Goal: Task Accomplishment & Management: Use online tool/utility

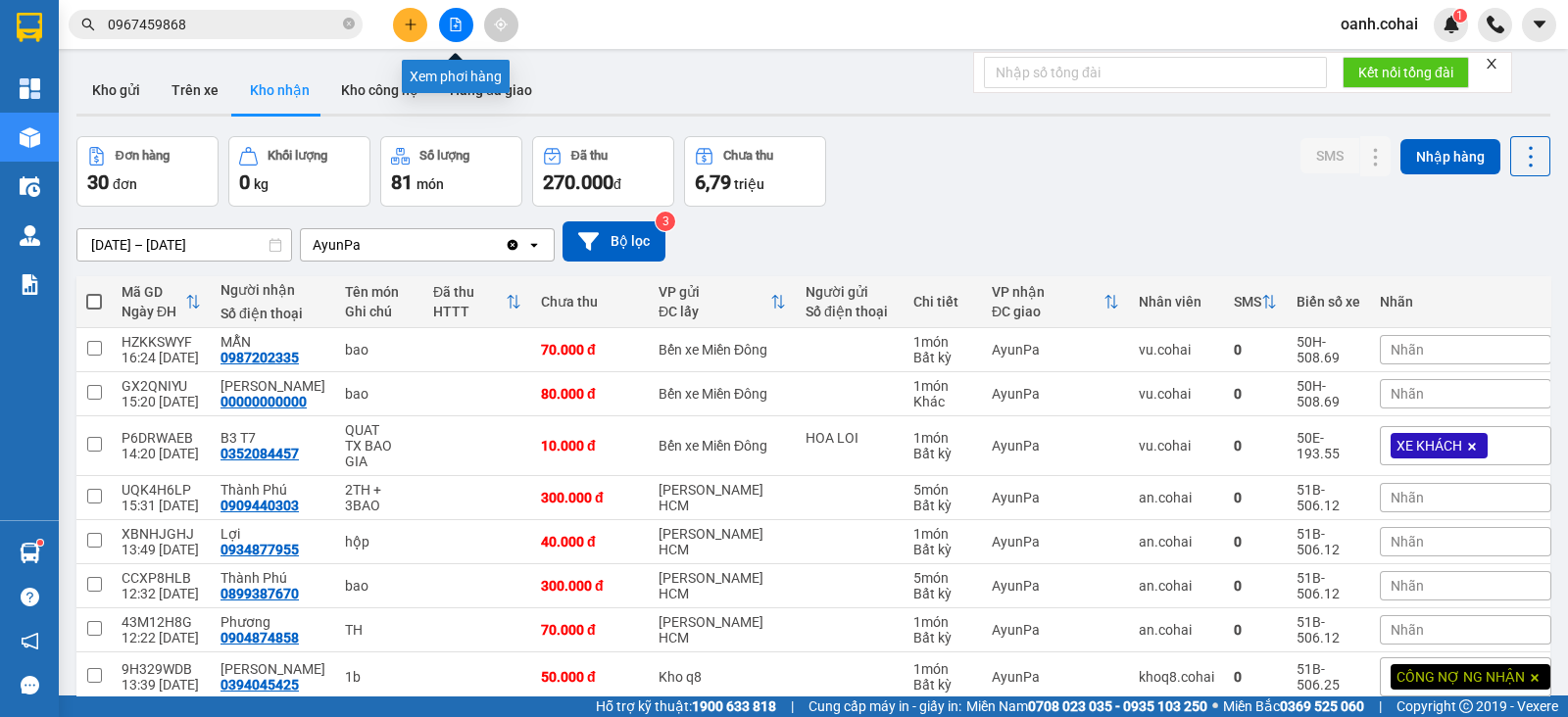
click at [451, 27] on icon "file-add" at bounding box center [456, 25] width 11 height 14
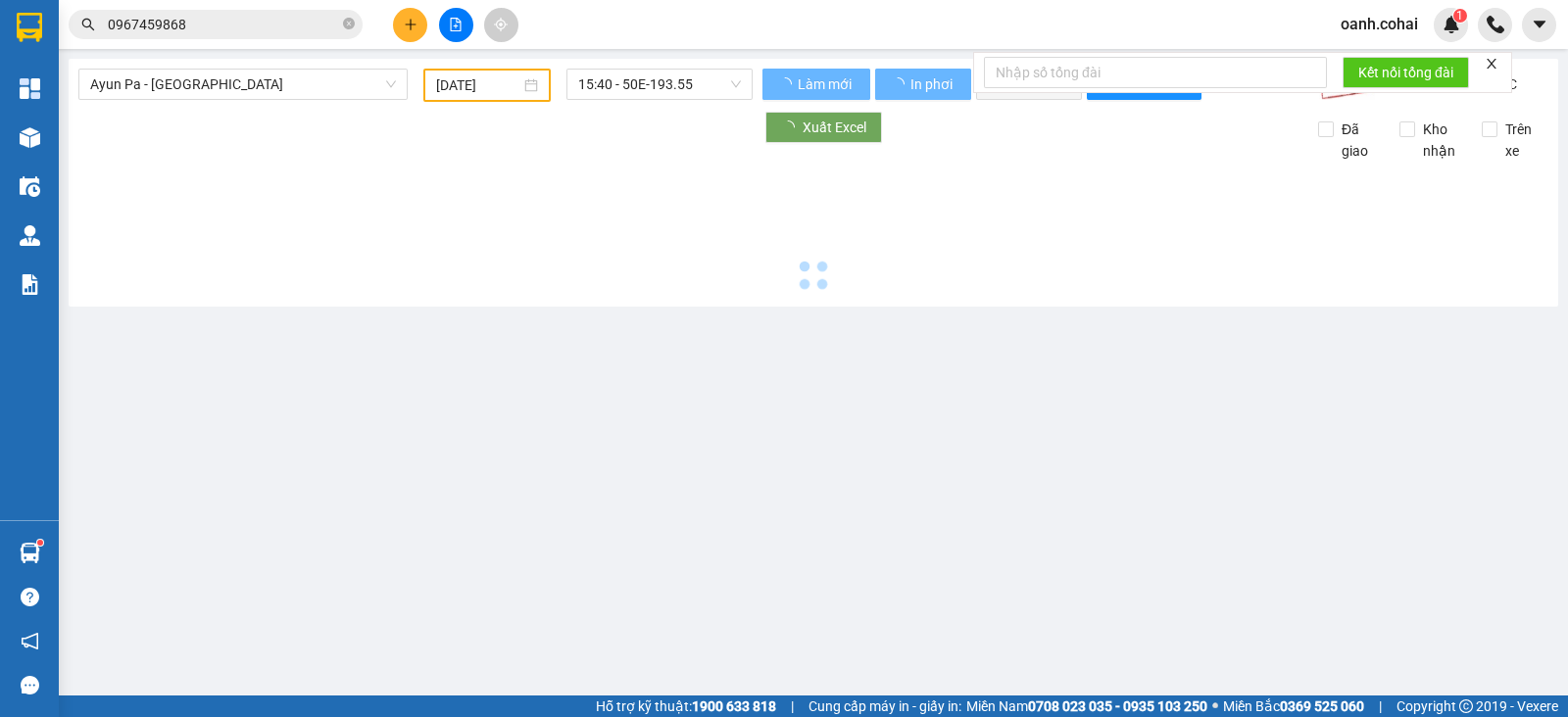
type input "[DATE]"
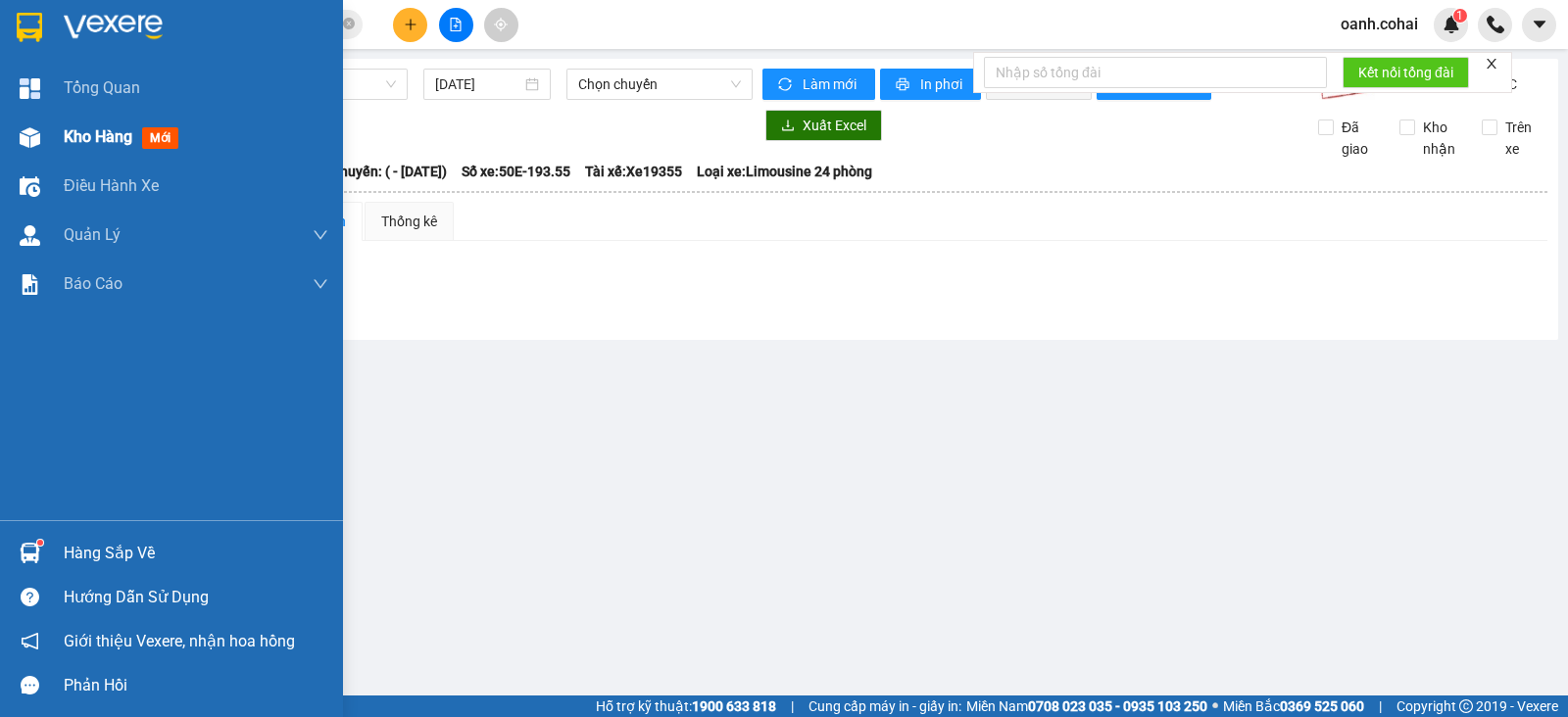
click at [95, 134] on span "Kho hàng" at bounding box center [98, 136] width 68 height 19
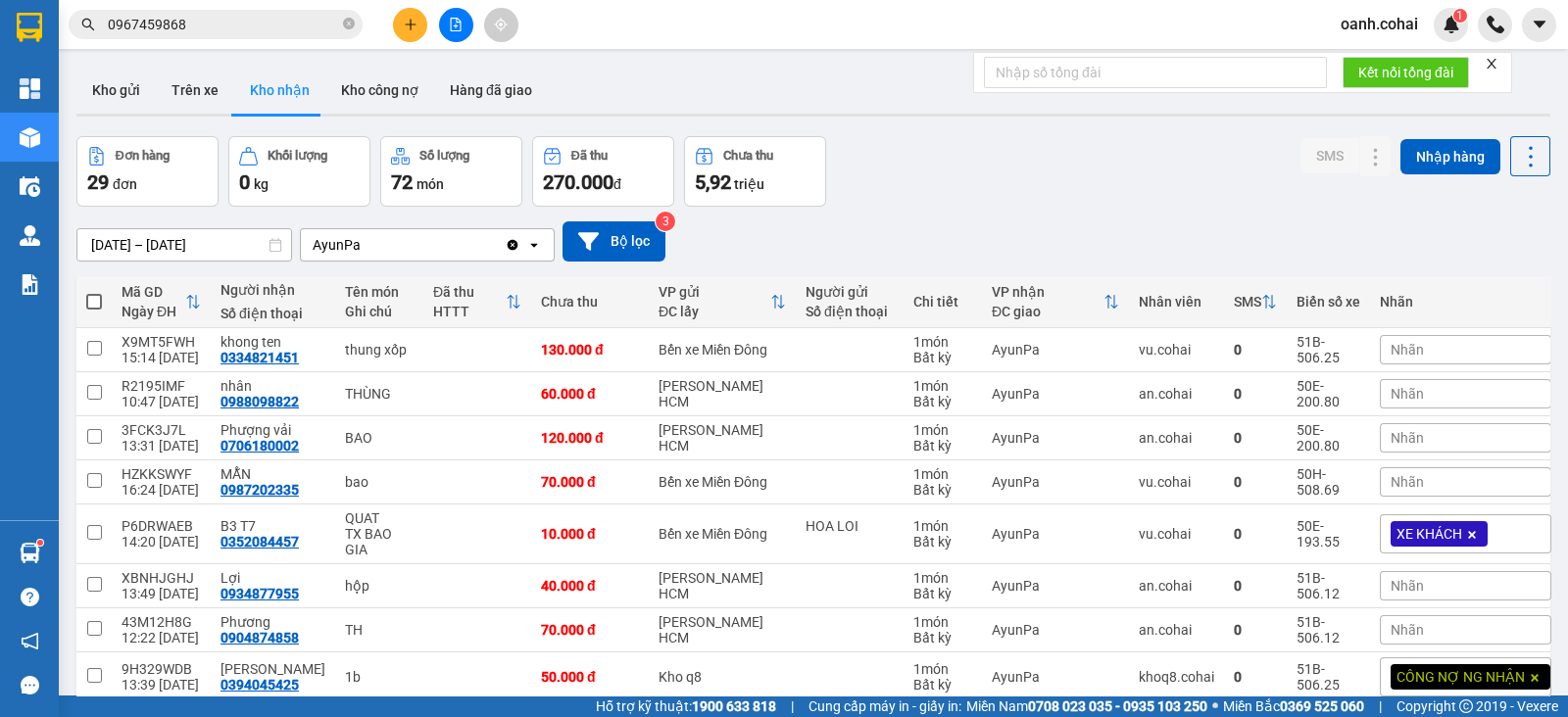
click at [451, 24] on icon "file-add" at bounding box center [456, 25] width 14 height 14
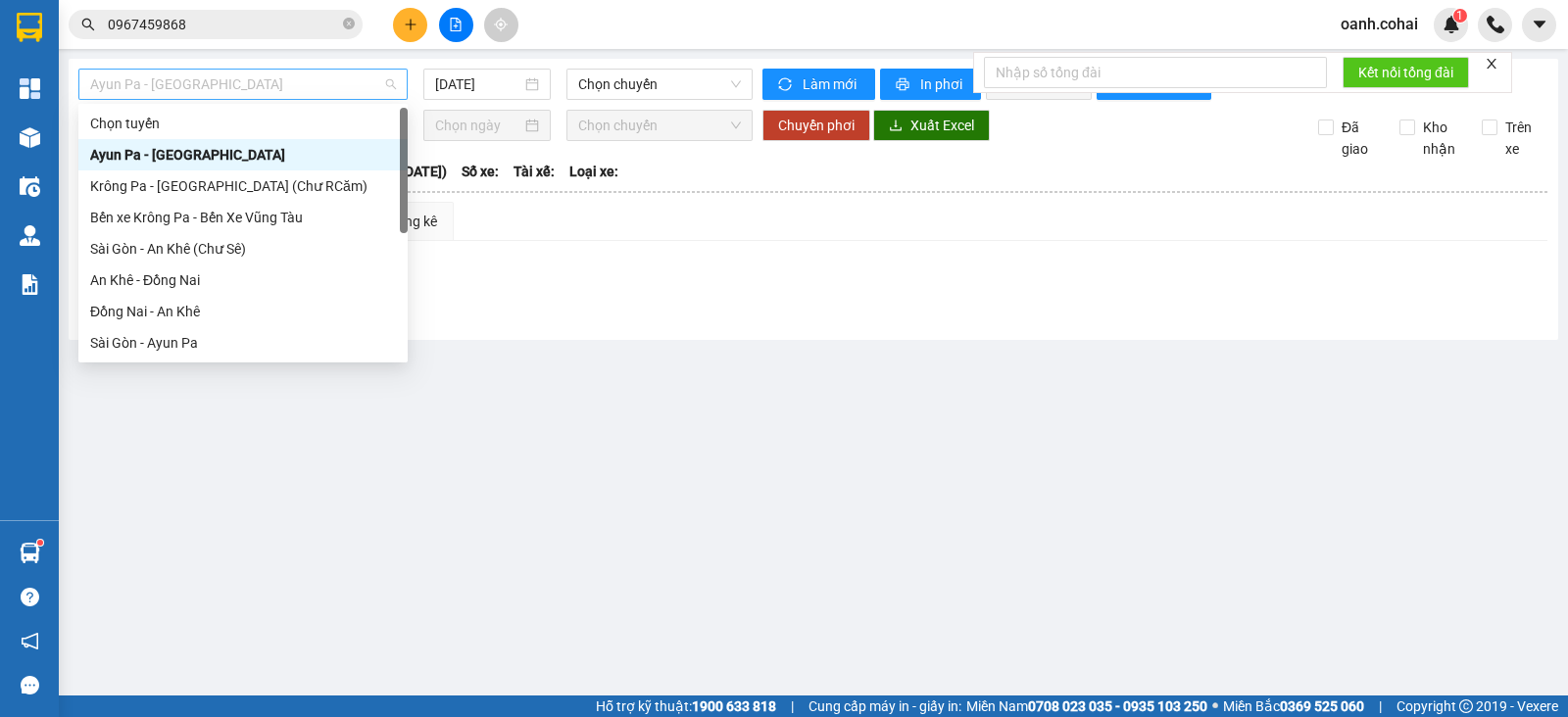
click at [241, 93] on span "Ayun Pa - [GEOGRAPHIC_DATA]" at bounding box center [243, 84] width 306 height 30
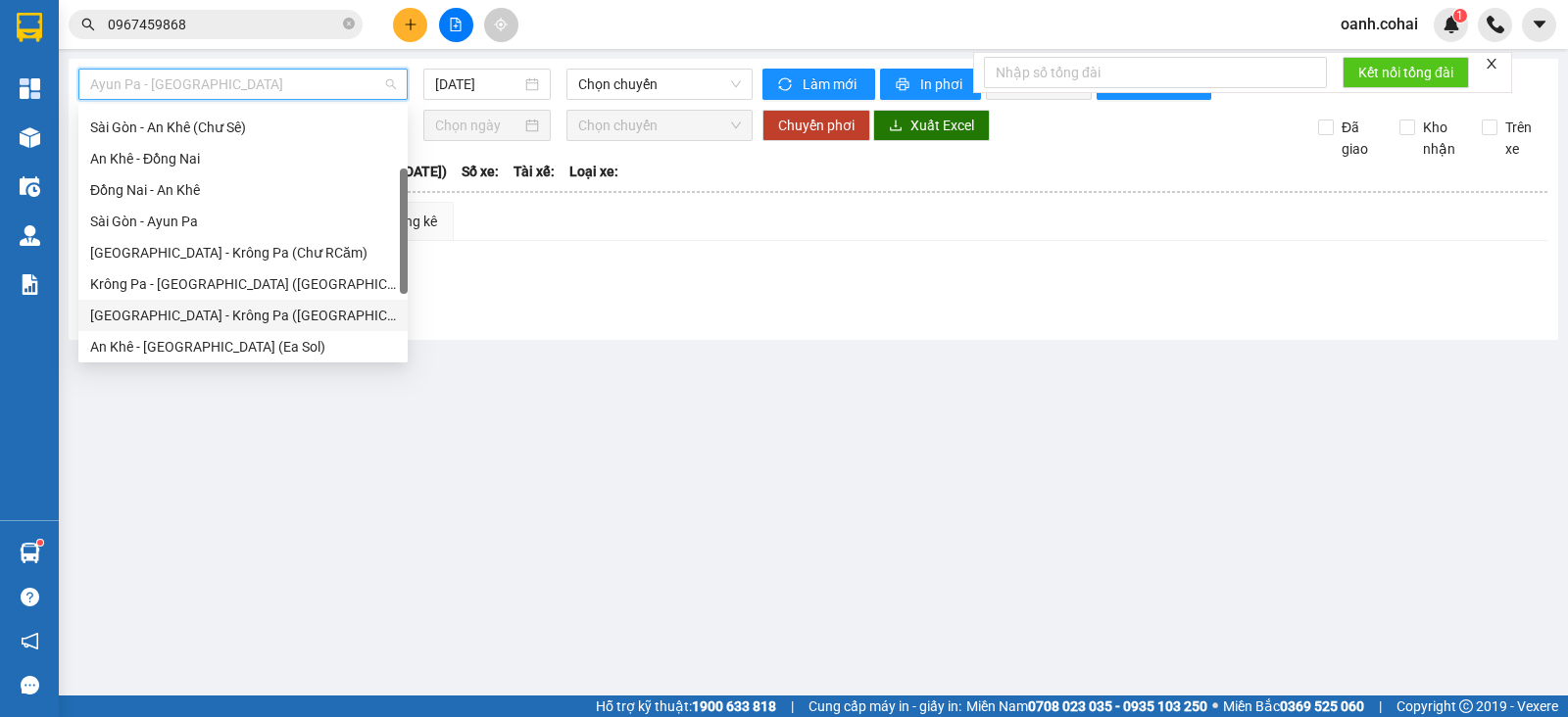
click at [205, 311] on div "[GEOGRAPHIC_DATA] - Krông Pa ([GEOGRAPHIC_DATA])" at bounding box center [243, 316] width 306 height 22
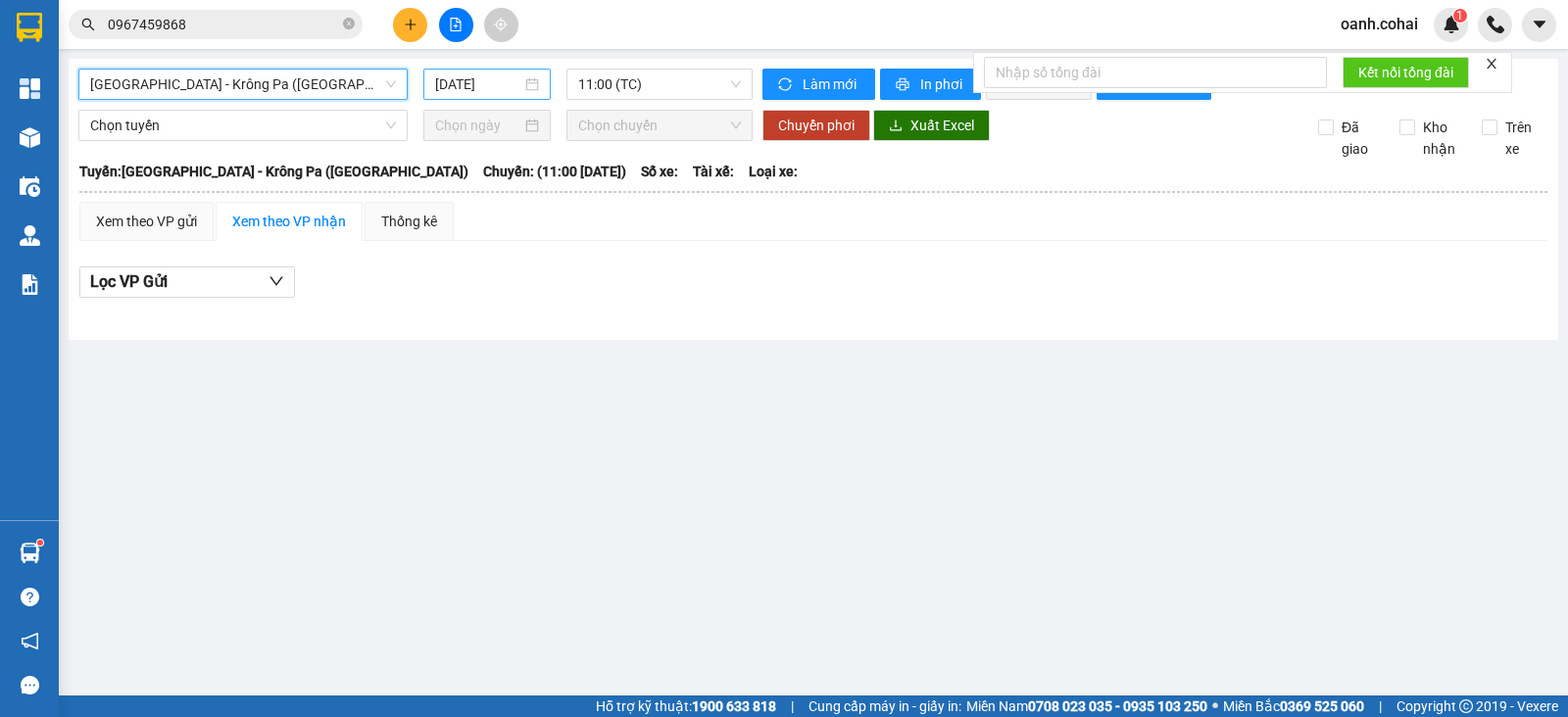
click at [486, 85] on input "[DATE]" at bounding box center [479, 84] width 87 height 22
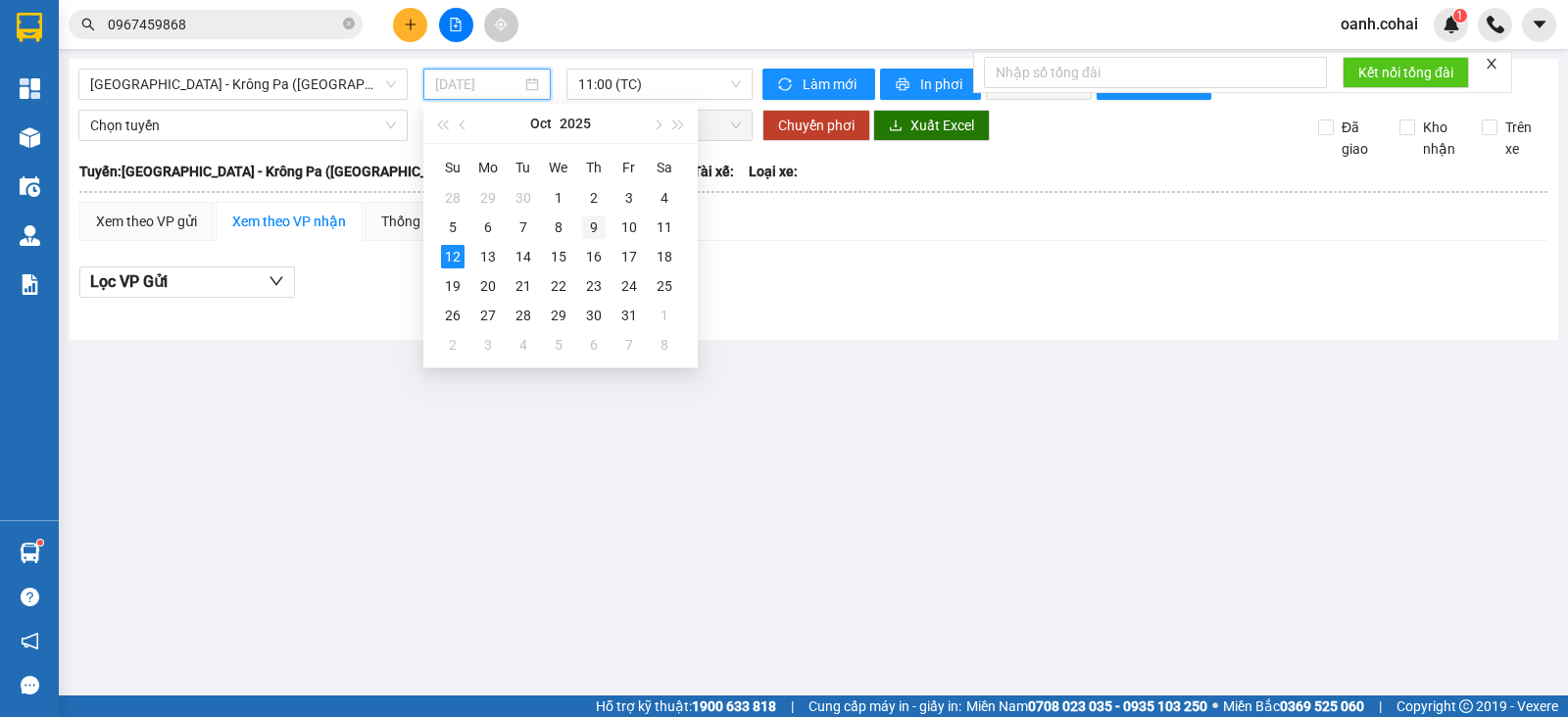
click at [586, 223] on div "9" at bounding box center [593, 227] width 24 height 24
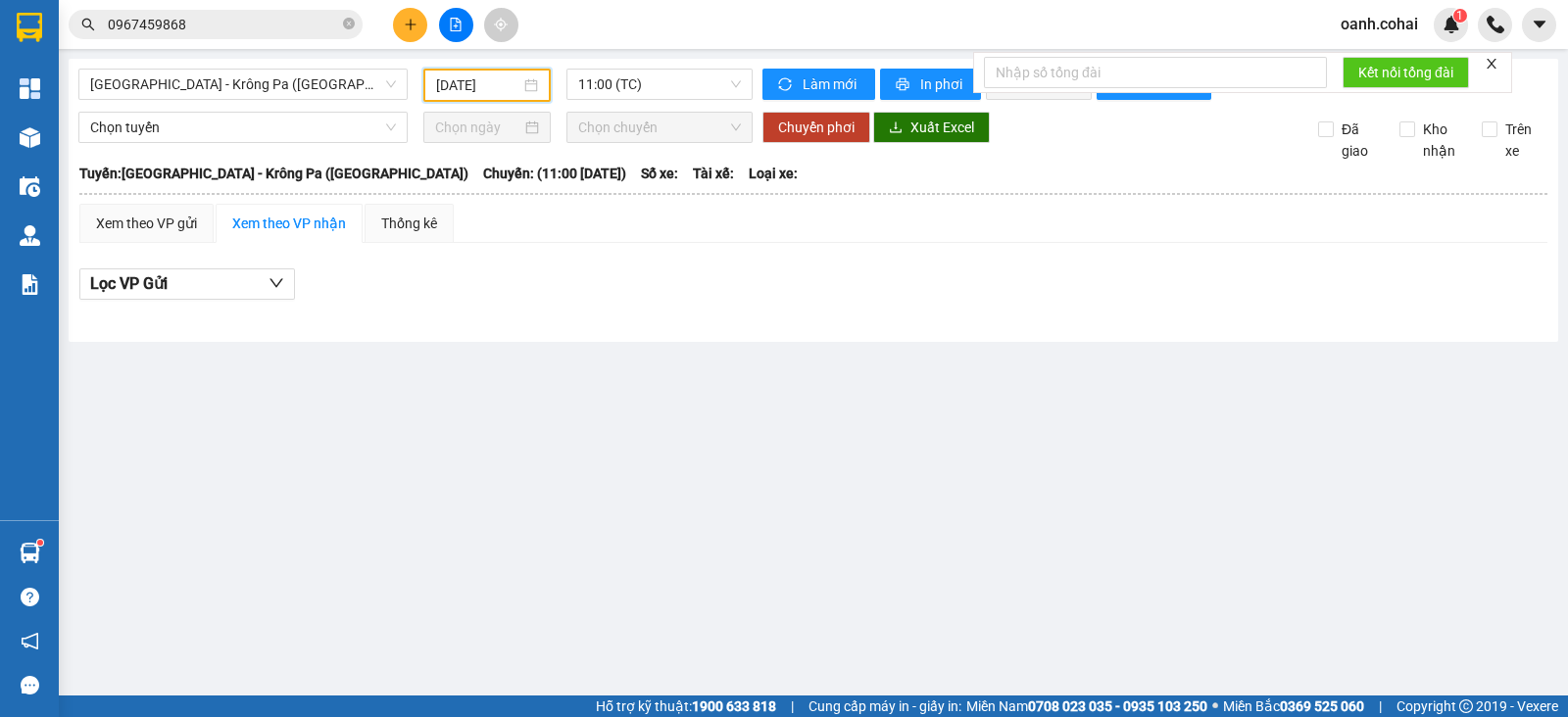
click at [457, 82] on input "[DATE]" at bounding box center [479, 85] width 85 height 22
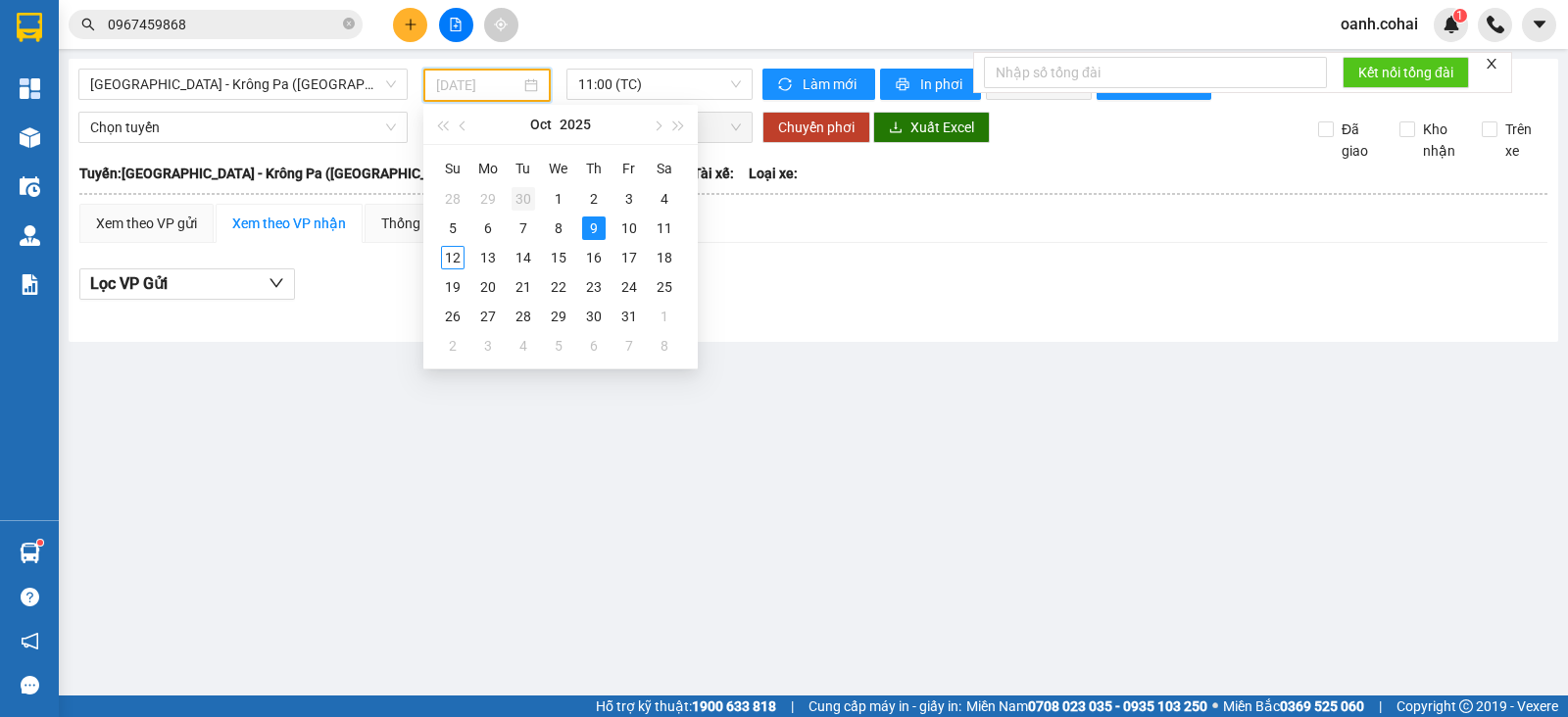
click at [519, 195] on div "30" at bounding box center [523, 199] width 24 height 24
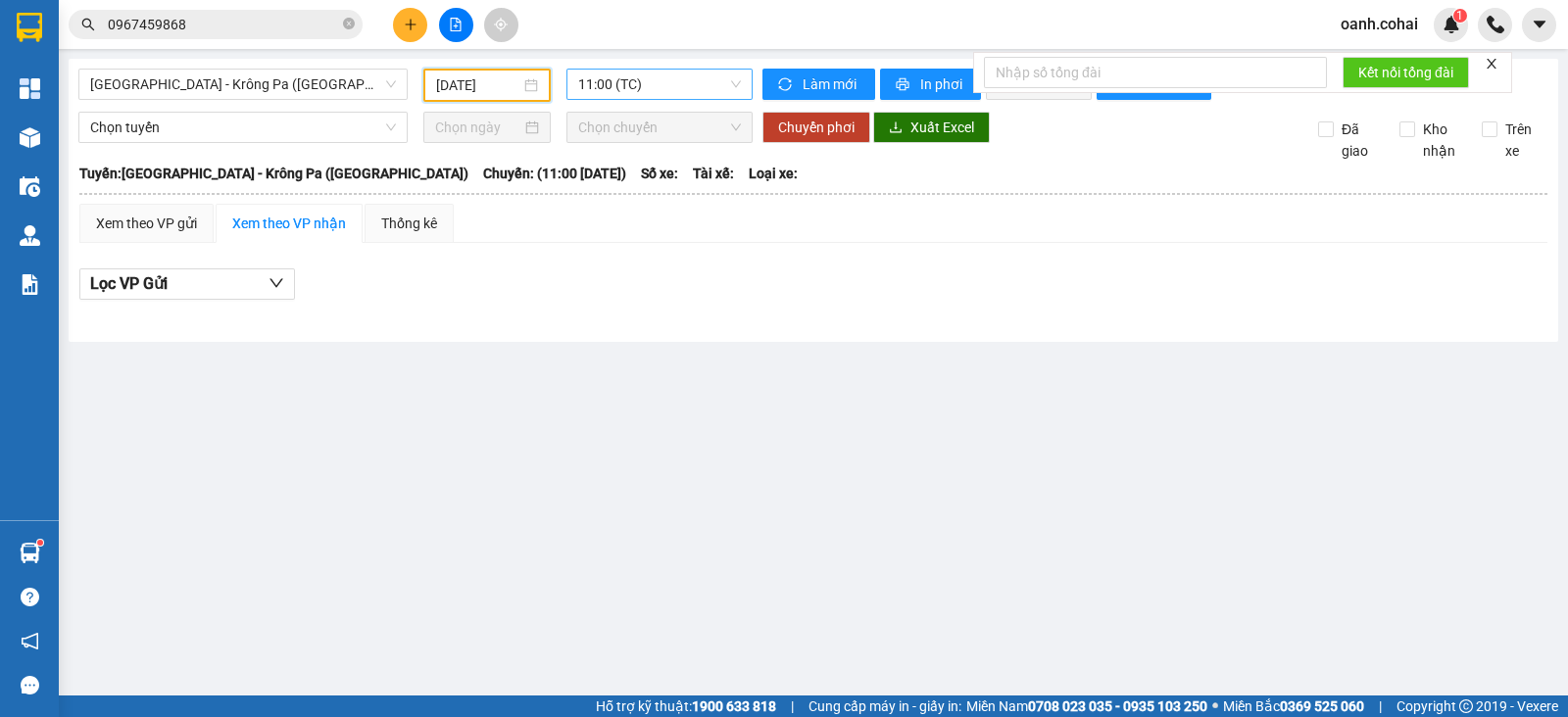
click at [669, 84] on span "11:00 (TC)" at bounding box center [660, 84] width 162 height 30
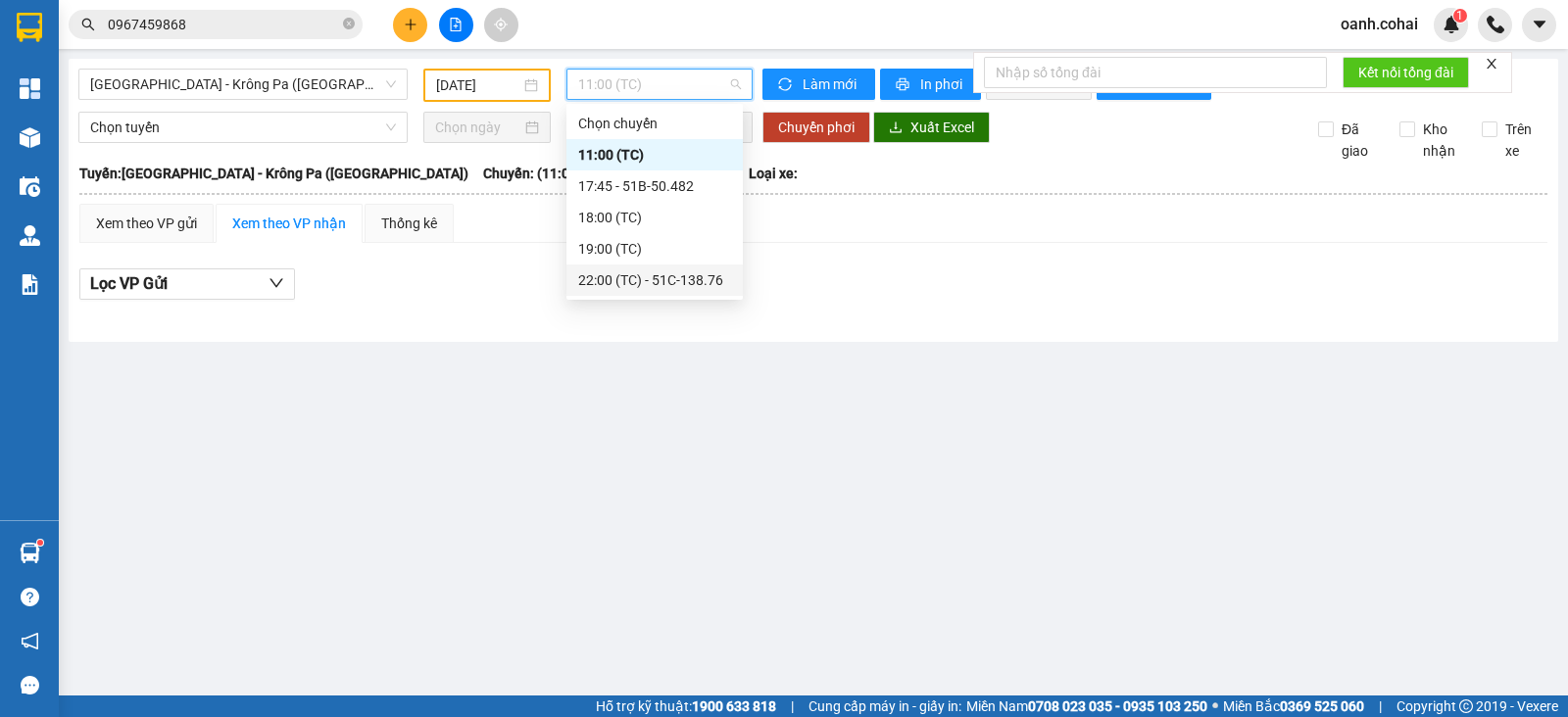
click at [628, 279] on div "22:00 (TC) - 51C-138.76" at bounding box center [655, 280] width 153 height 22
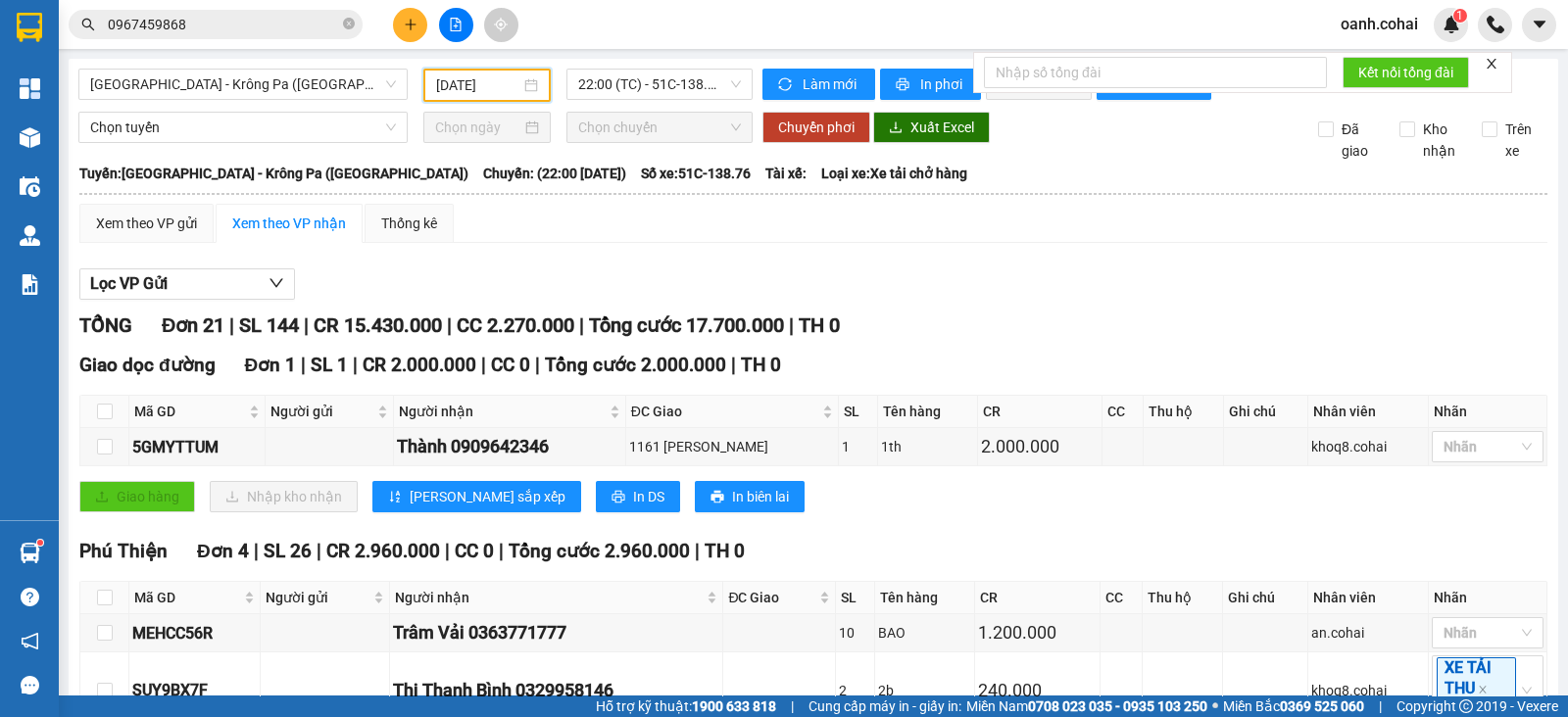
click at [451, 83] on input "[DATE]" at bounding box center [479, 85] width 85 height 22
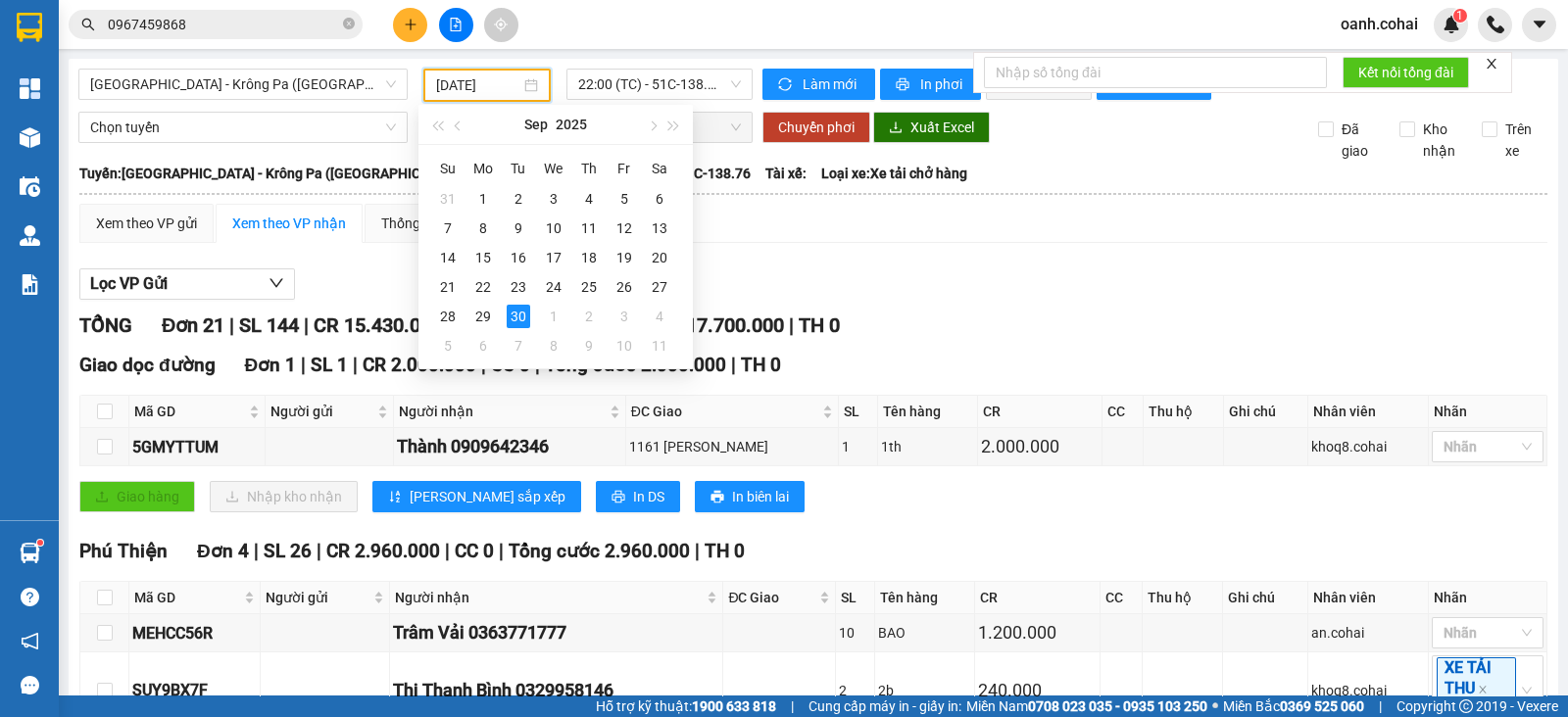
click at [945, 291] on div "Lọc VP Gửi" at bounding box center [813, 284] width 1468 height 33
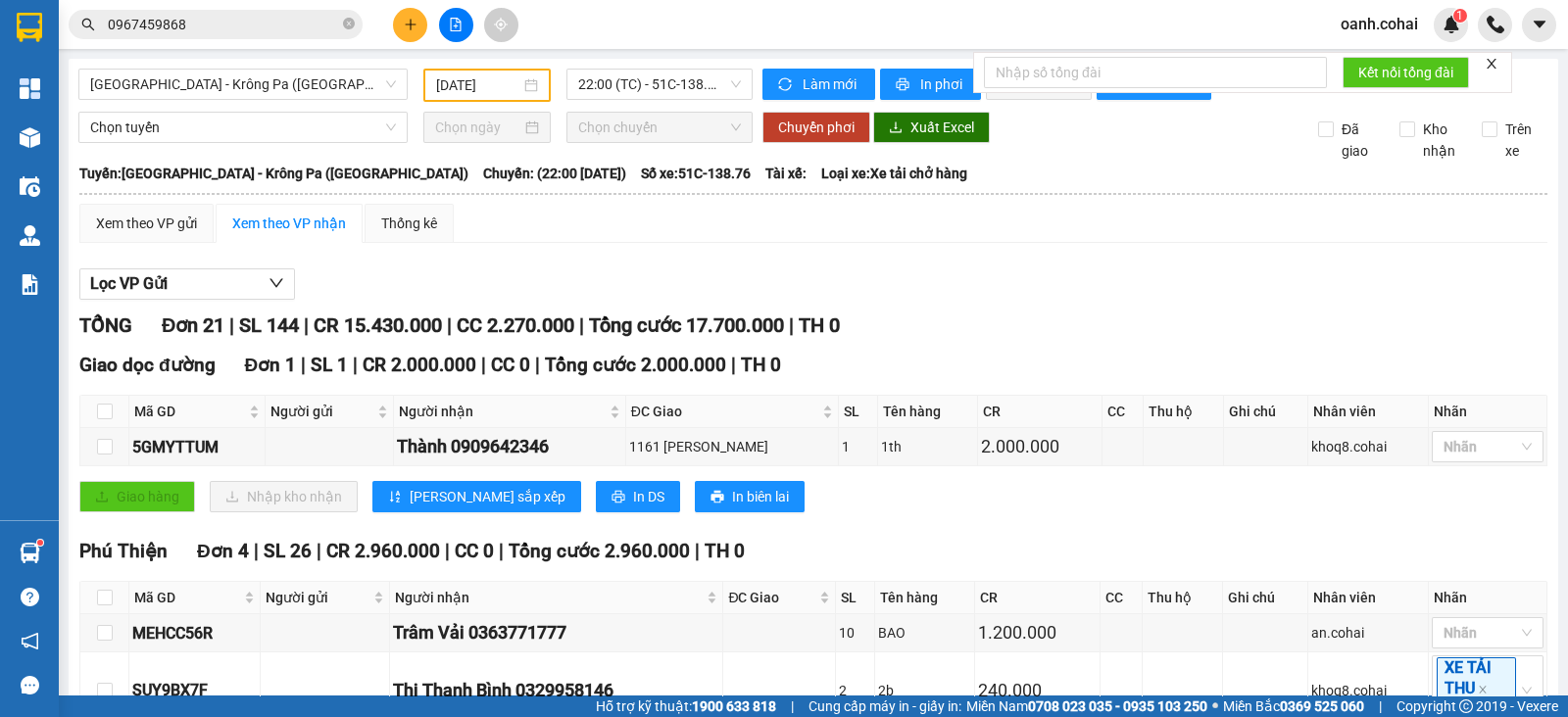
click at [476, 83] on input "[DATE]" at bounding box center [479, 85] width 85 height 22
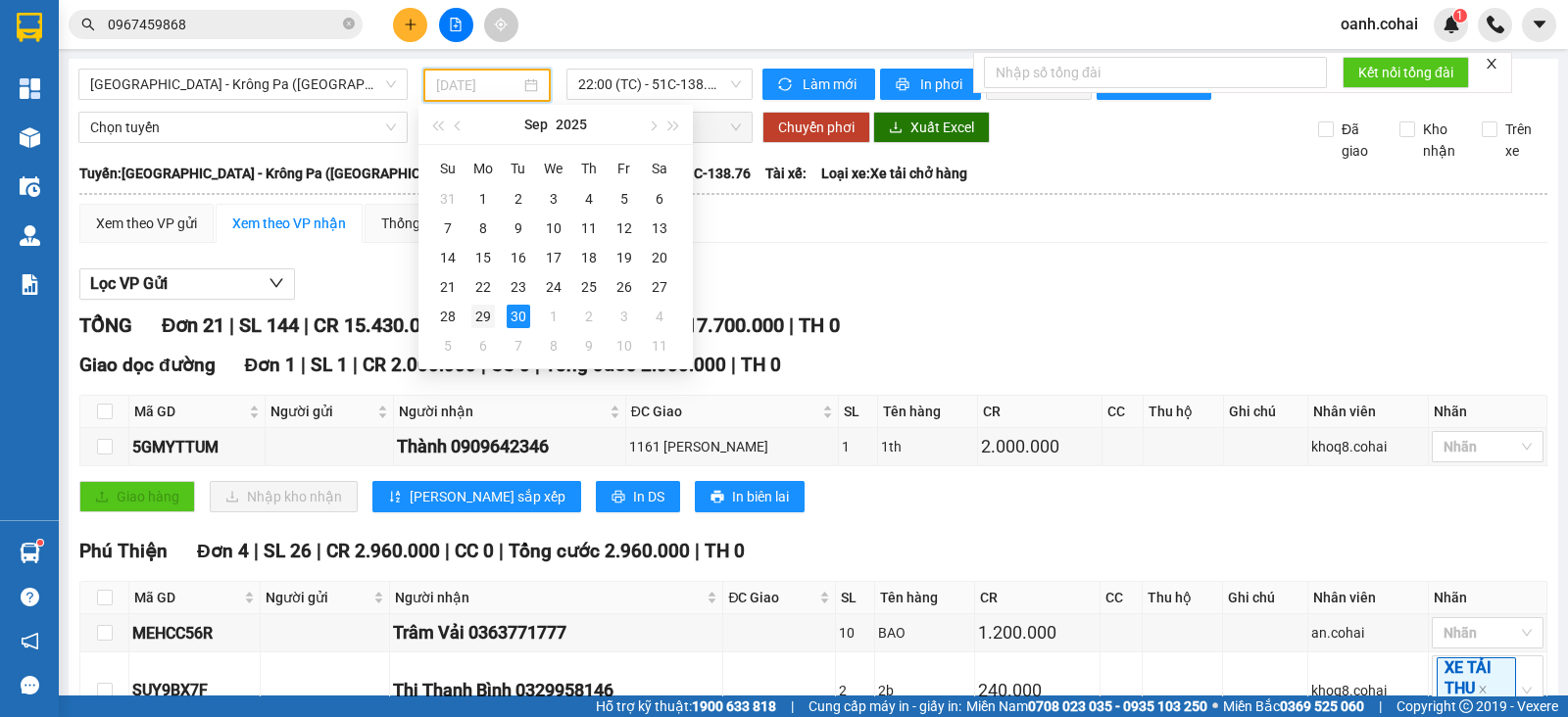
click at [477, 308] on div "29" at bounding box center [483, 317] width 24 height 24
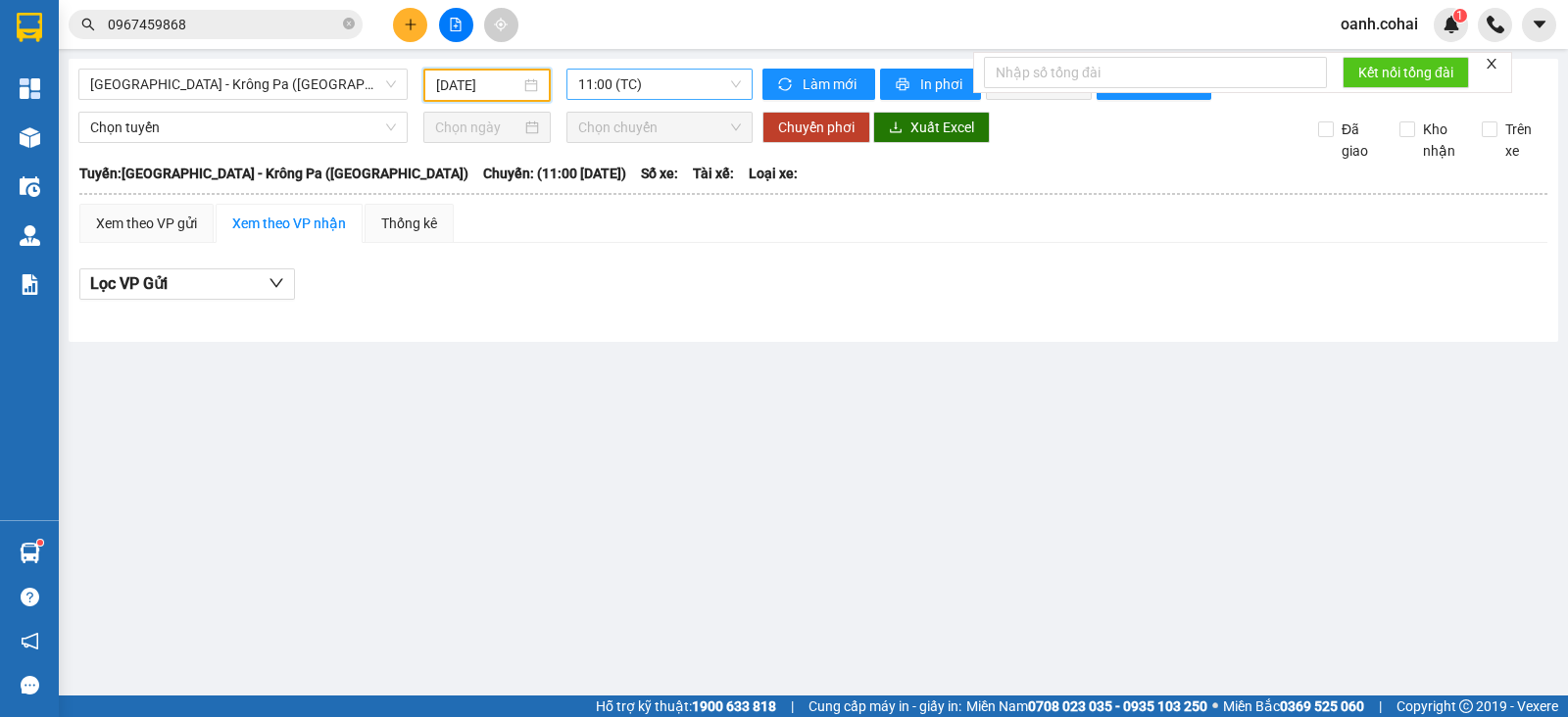
drag, startPoint x: 642, startPoint y: 81, endPoint x: 670, endPoint y: 85, distance: 28.3
click at [642, 83] on span "11:00 (TC)" at bounding box center [660, 84] width 162 height 30
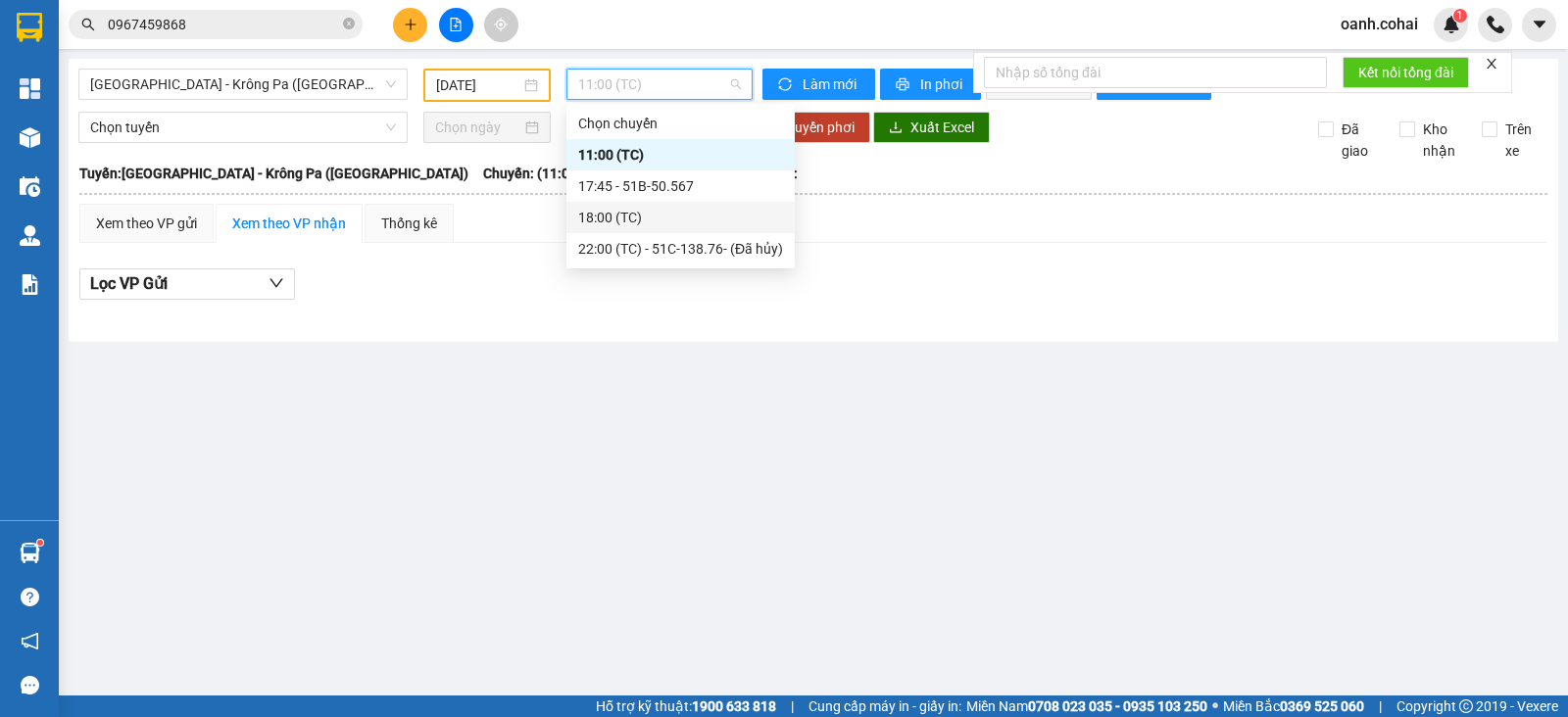
click at [471, 80] on input "[DATE]" at bounding box center [479, 85] width 85 height 22
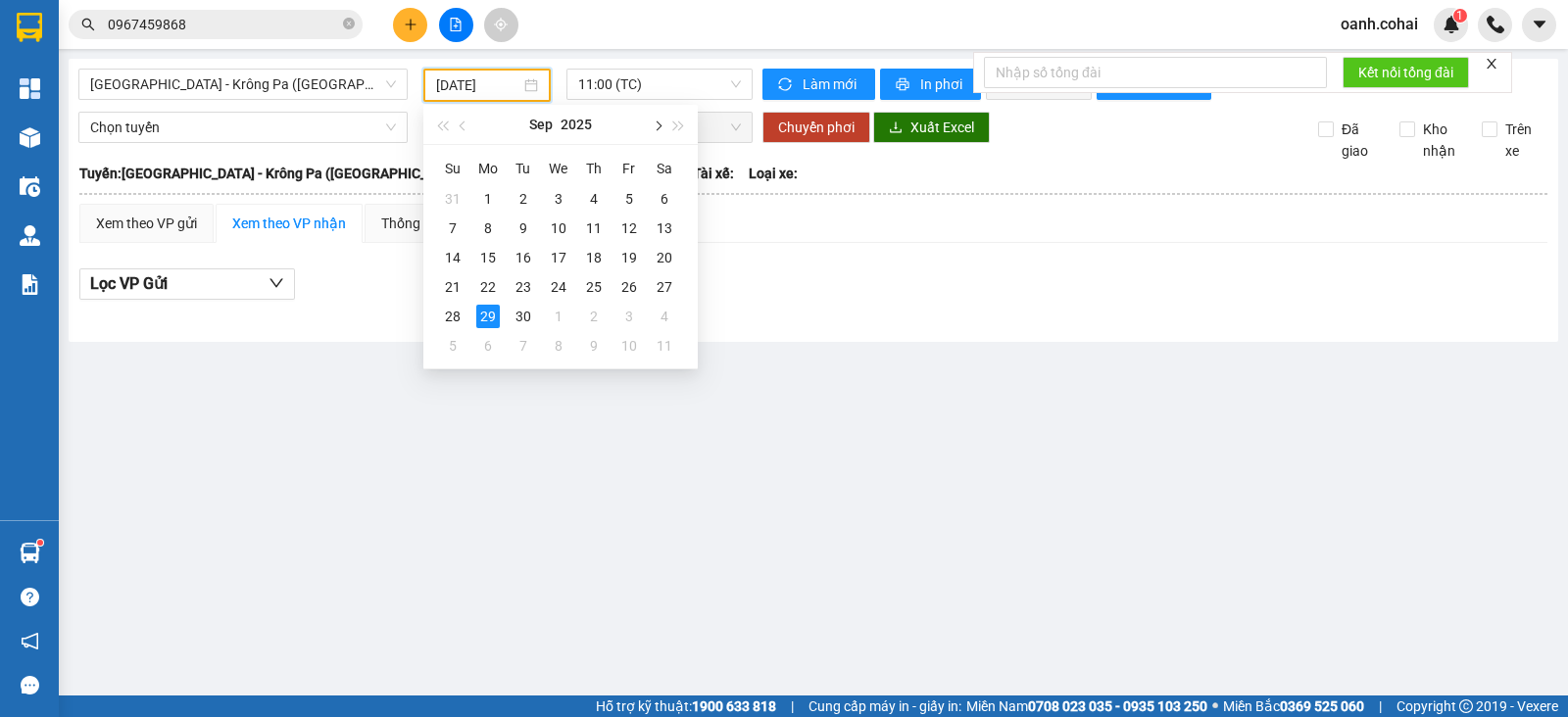
click at [661, 128] on button "button" at bounding box center [657, 124] width 22 height 40
click at [622, 228] on div "10" at bounding box center [629, 228] width 24 height 24
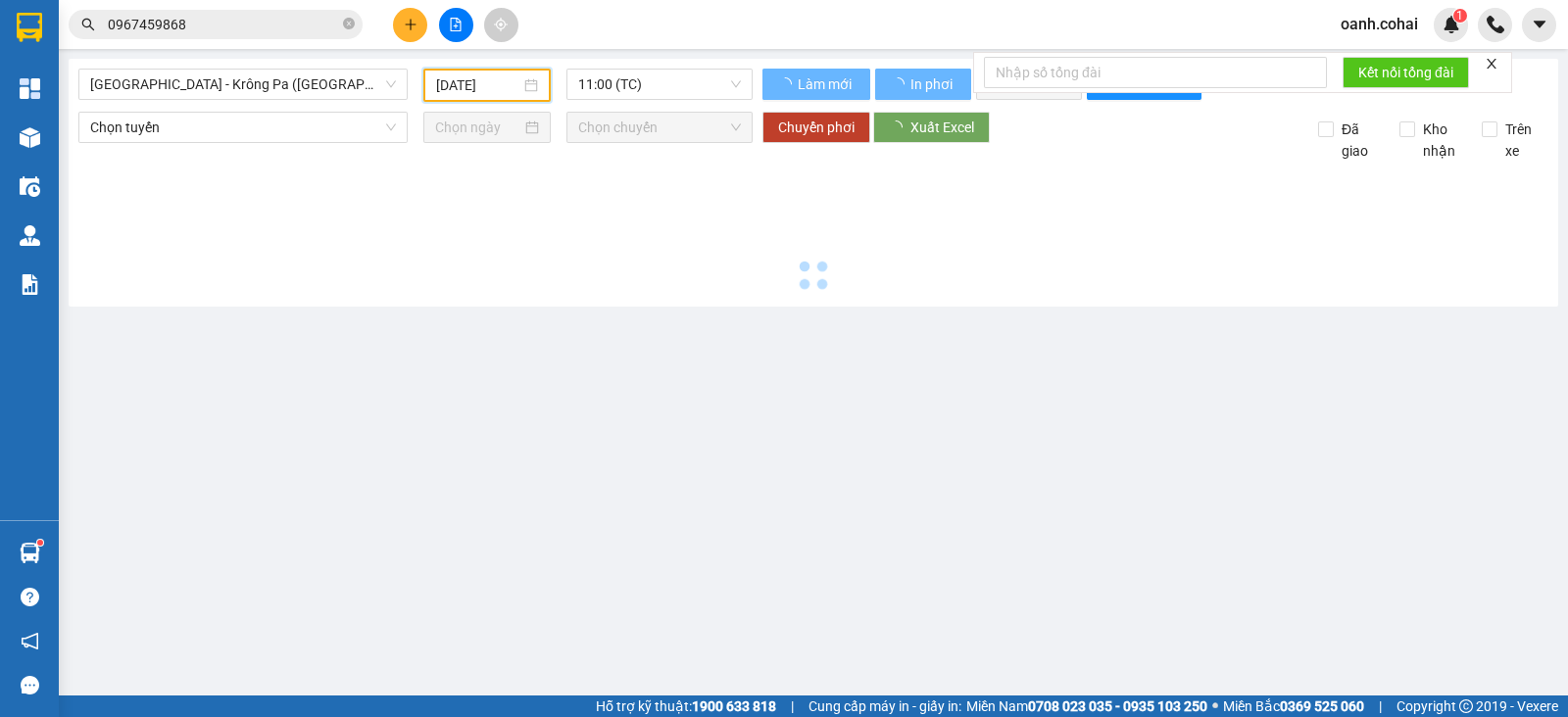
type input "[DATE]"
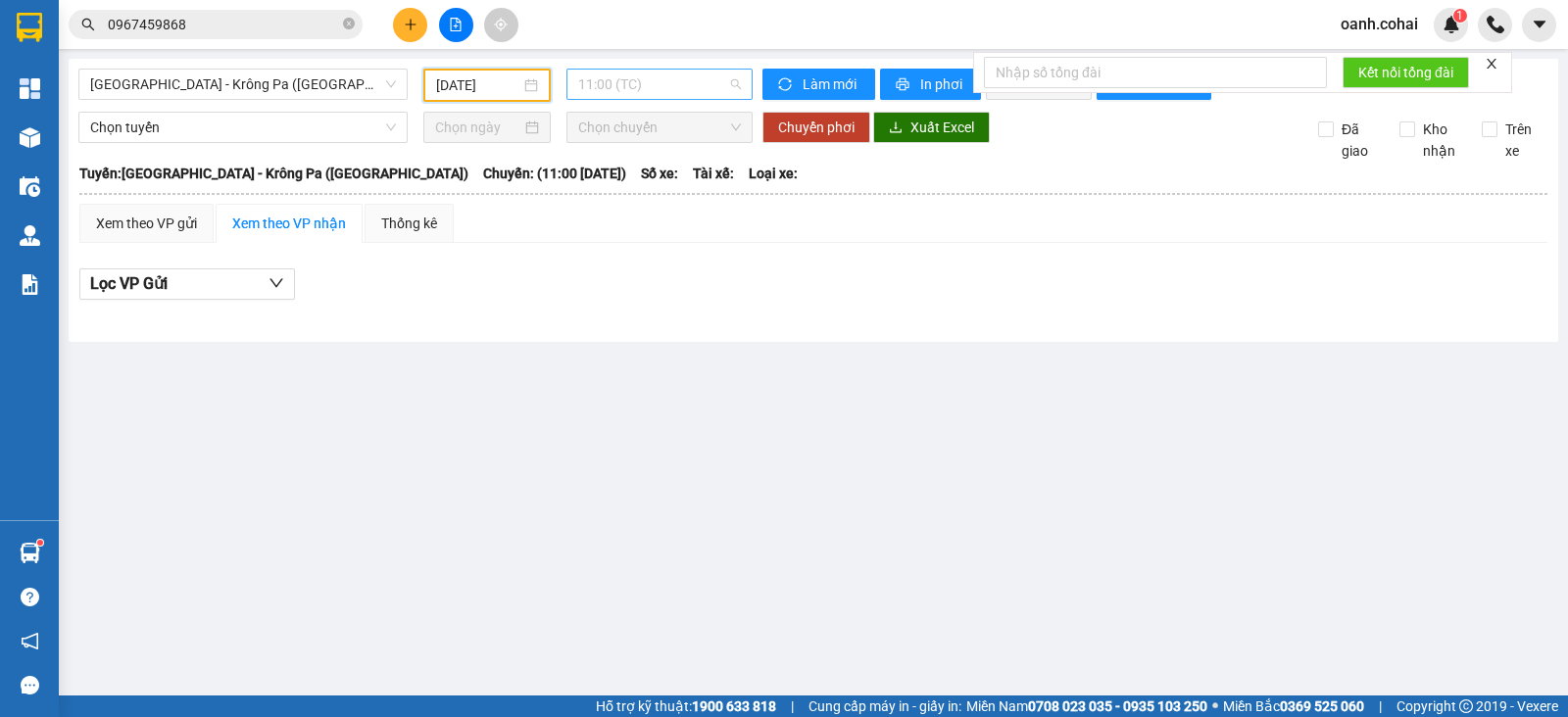
drag, startPoint x: 711, startPoint y: 77, endPoint x: 711, endPoint y: 89, distance: 12.0
click at [711, 85] on span "11:00 (TC)" at bounding box center [660, 84] width 162 height 30
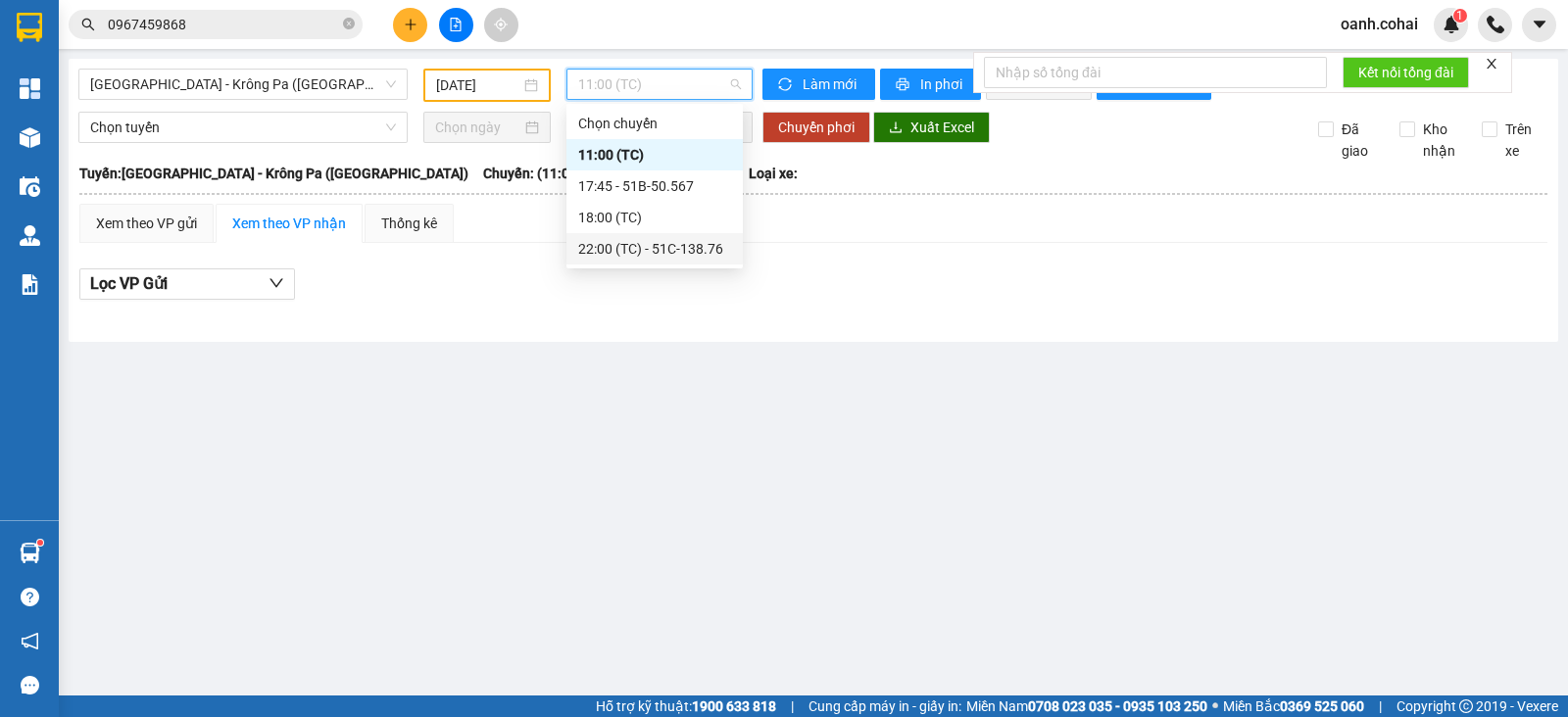
click at [676, 245] on div "22:00 (TC) - 51C-138.76" at bounding box center [655, 249] width 153 height 22
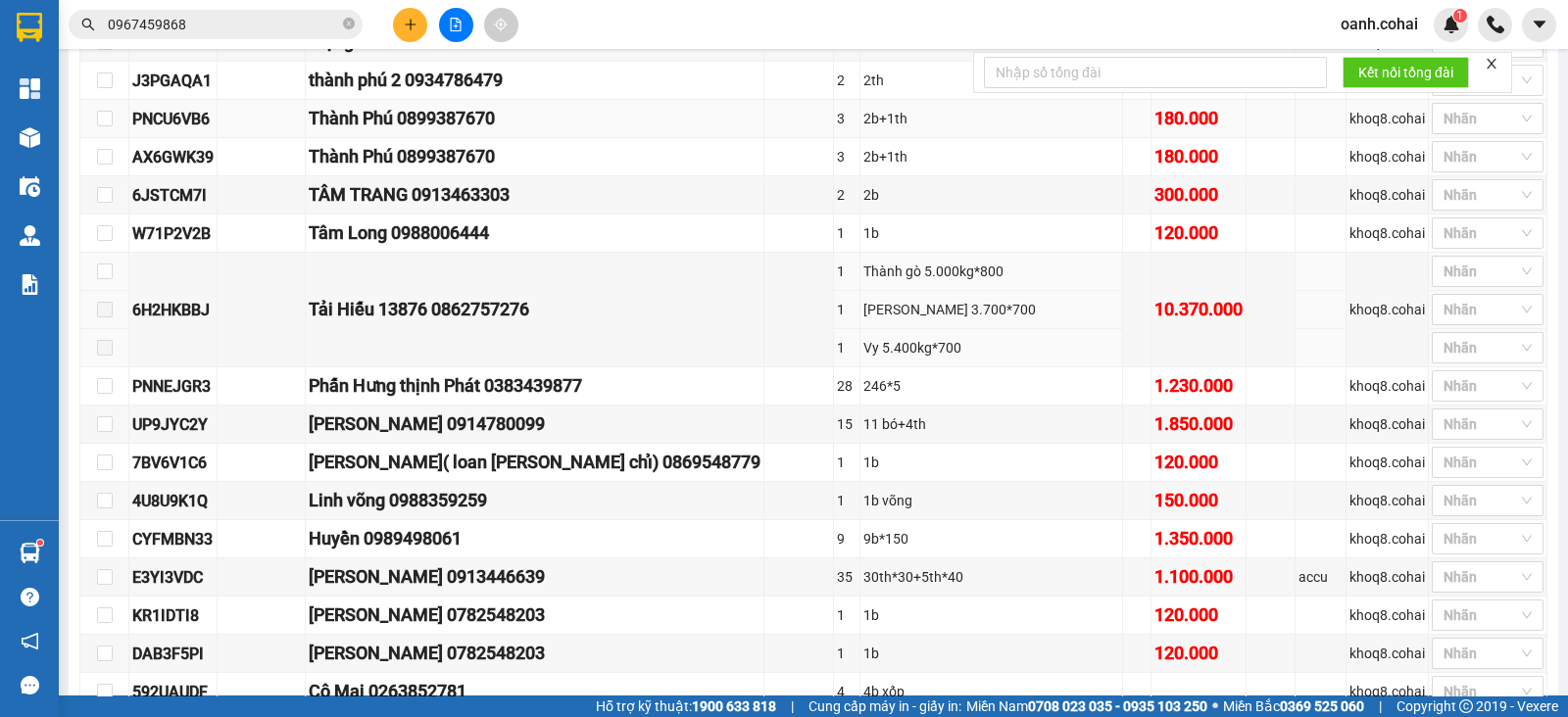
scroll to position [735, 0]
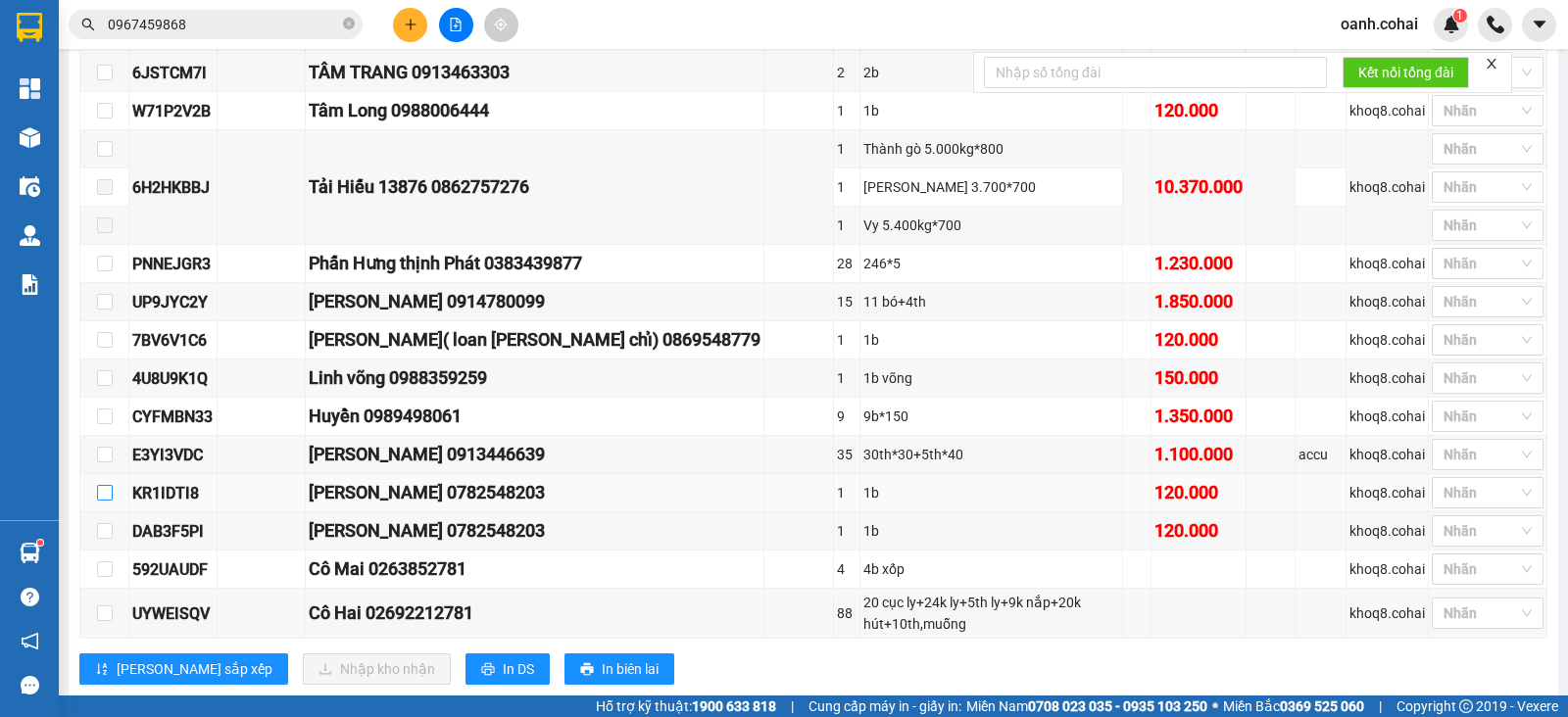
click at [104, 485] on input "checkbox" at bounding box center [105, 493] width 16 height 16
checkbox input "true"
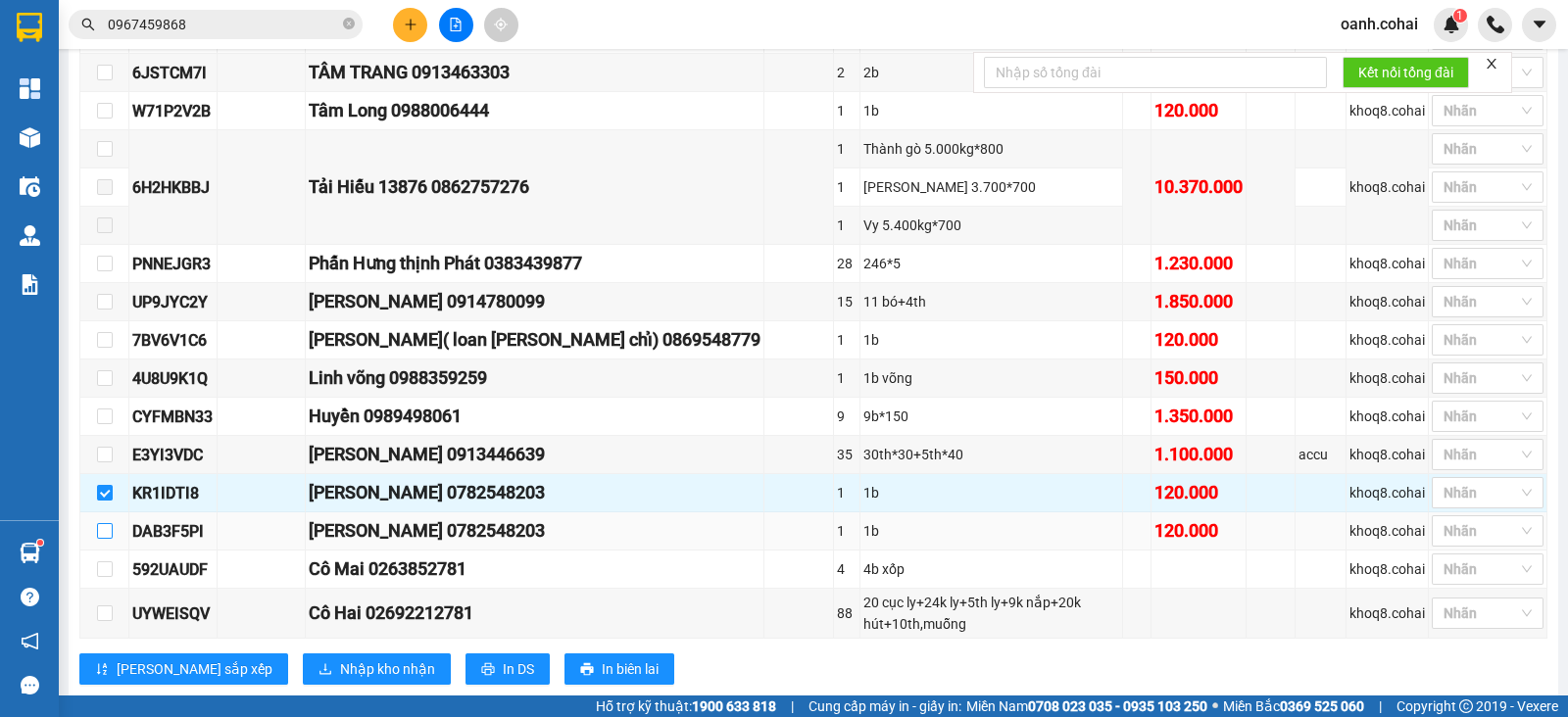
click at [98, 523] on input "checkbox" at bounding box center [105, 531] width 16 height 16
checkbox input "true"
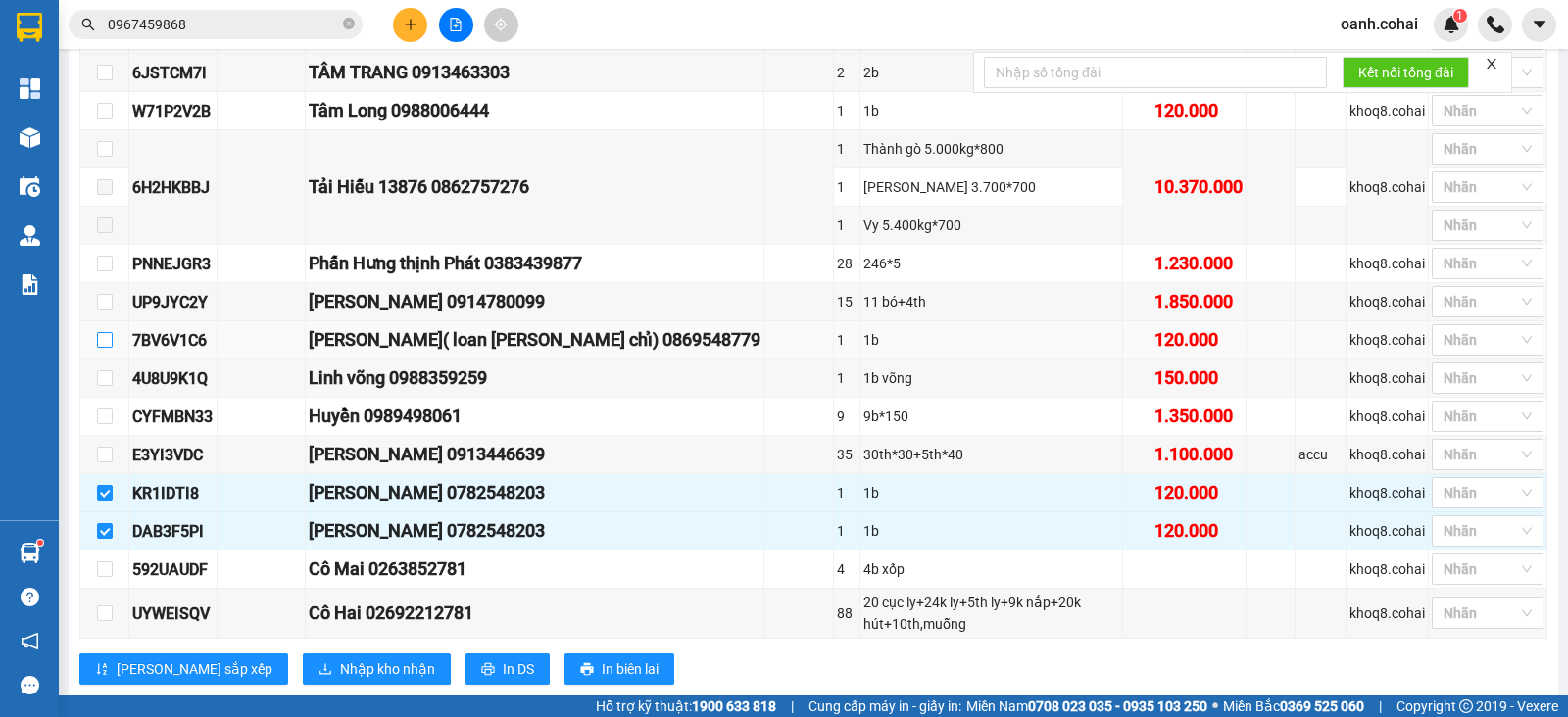
click at [101, 332] on input "checkbox" at bounding box center [105, 340] width 16 height 16
checkbox input "true"
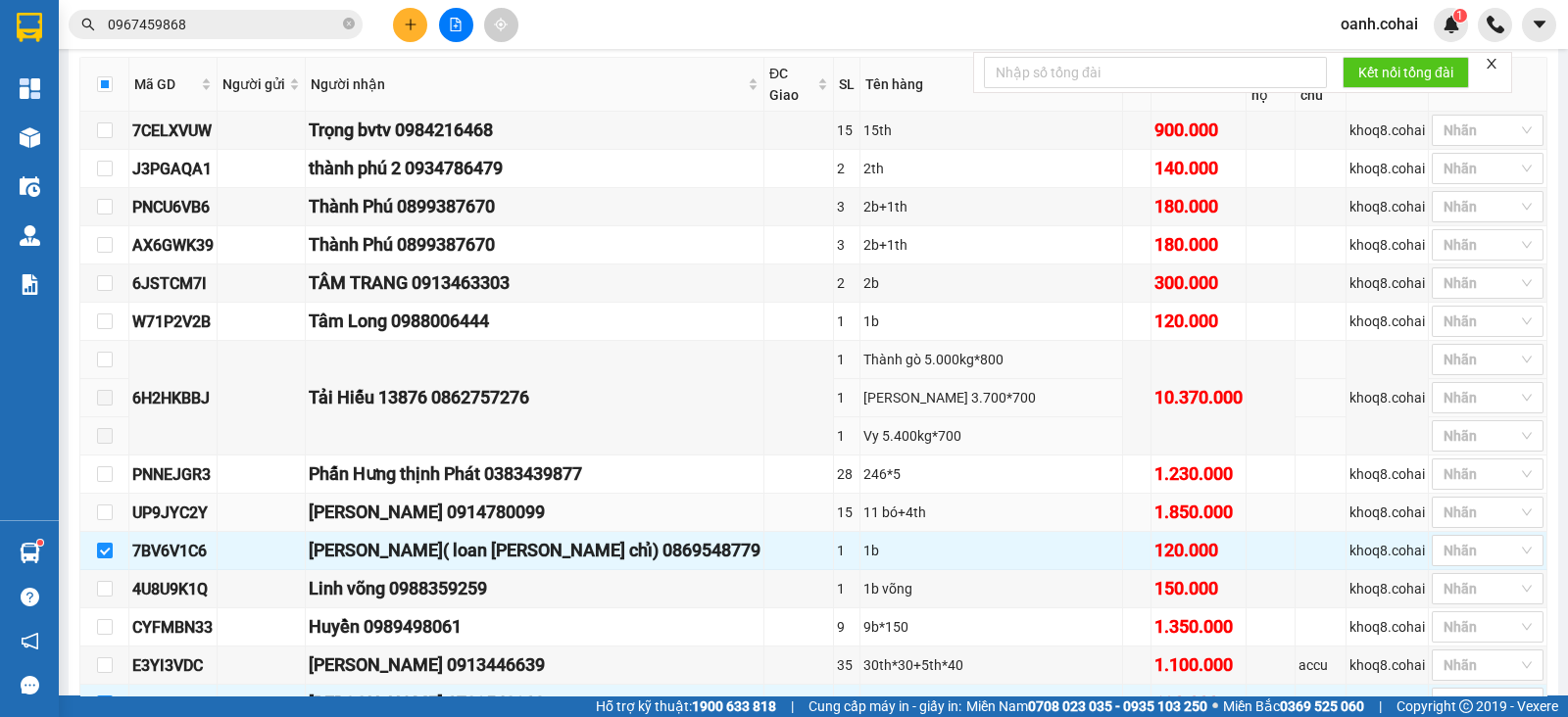
scroll to position [489, 0]
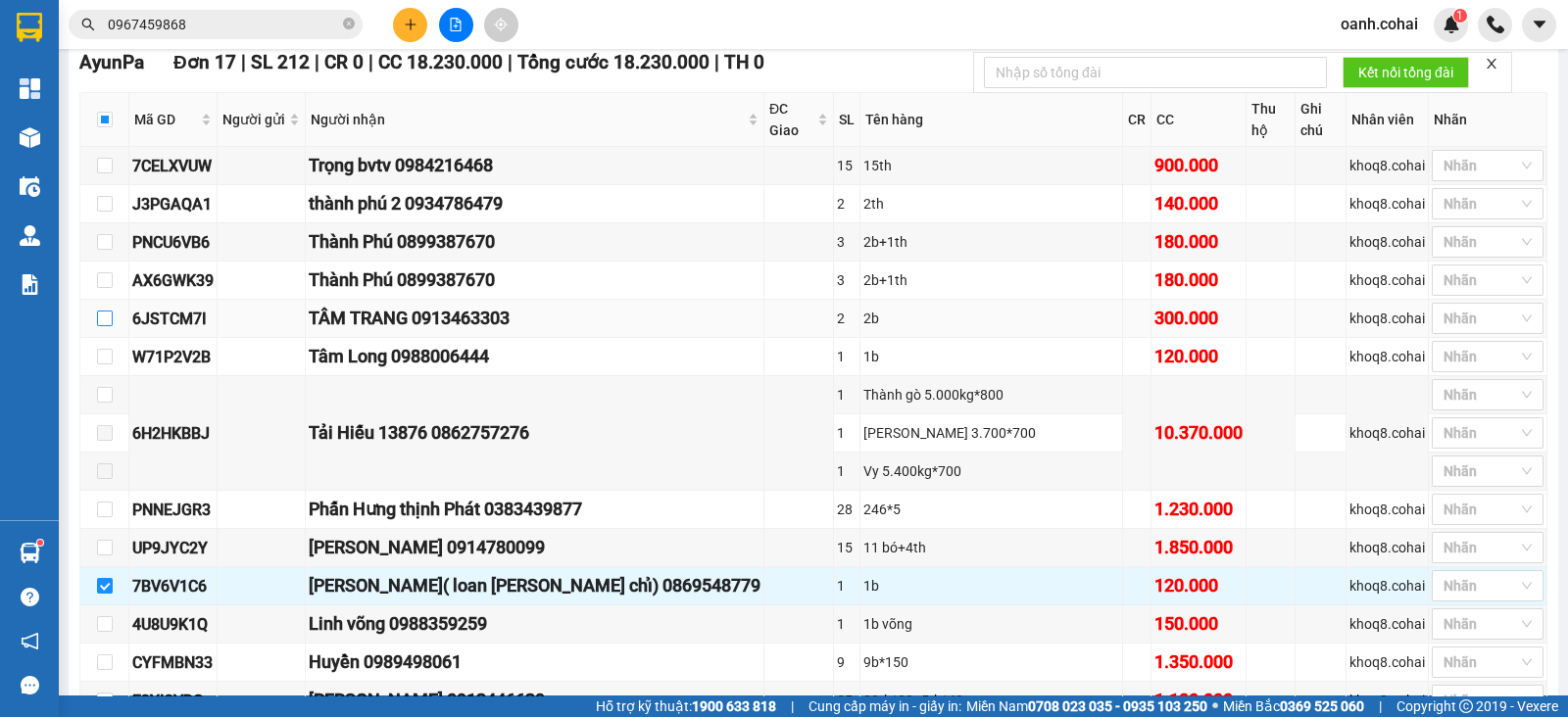
click at [106, 311] on input "checkbox" at bounding box center [105, 319] width 16 height 16
checkbox input "true"
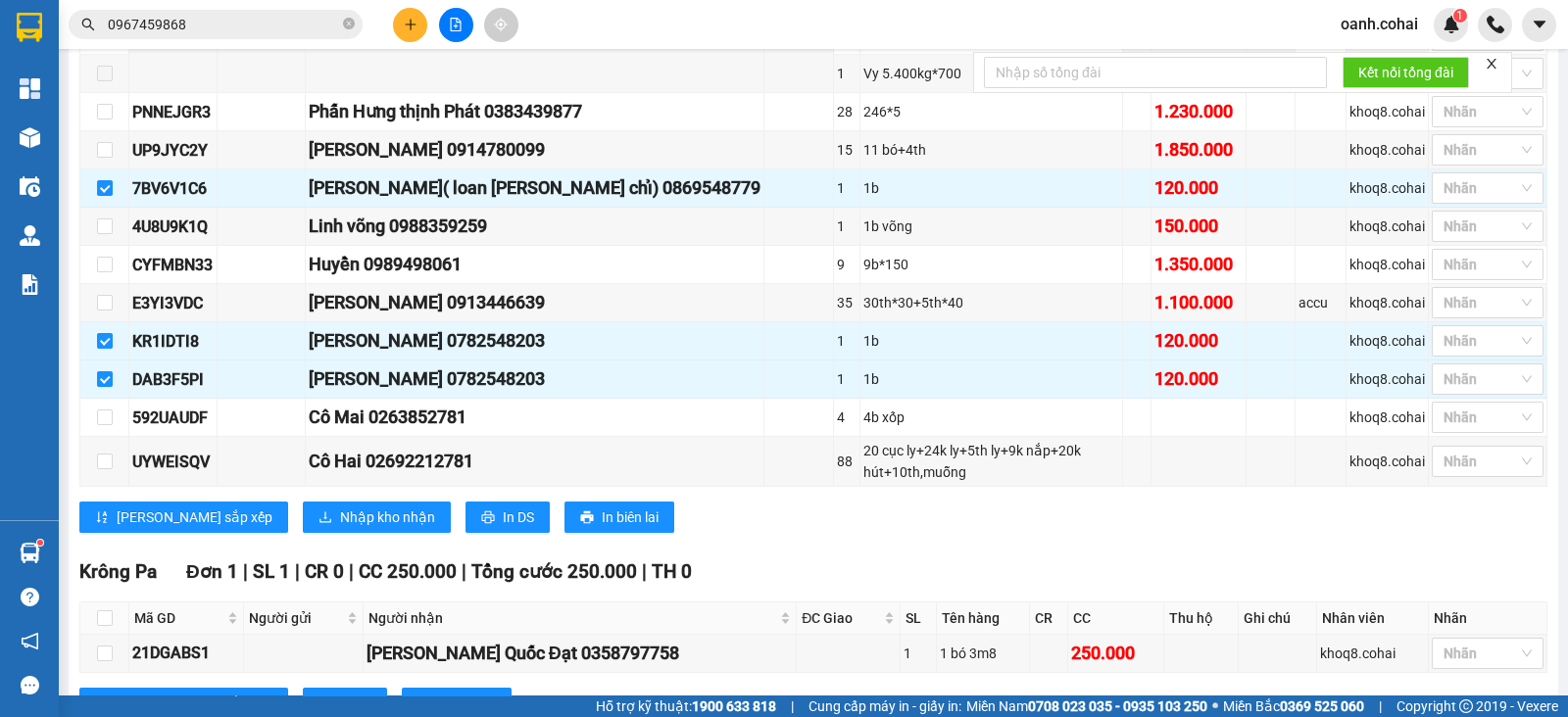
scroll to position [933, 0]
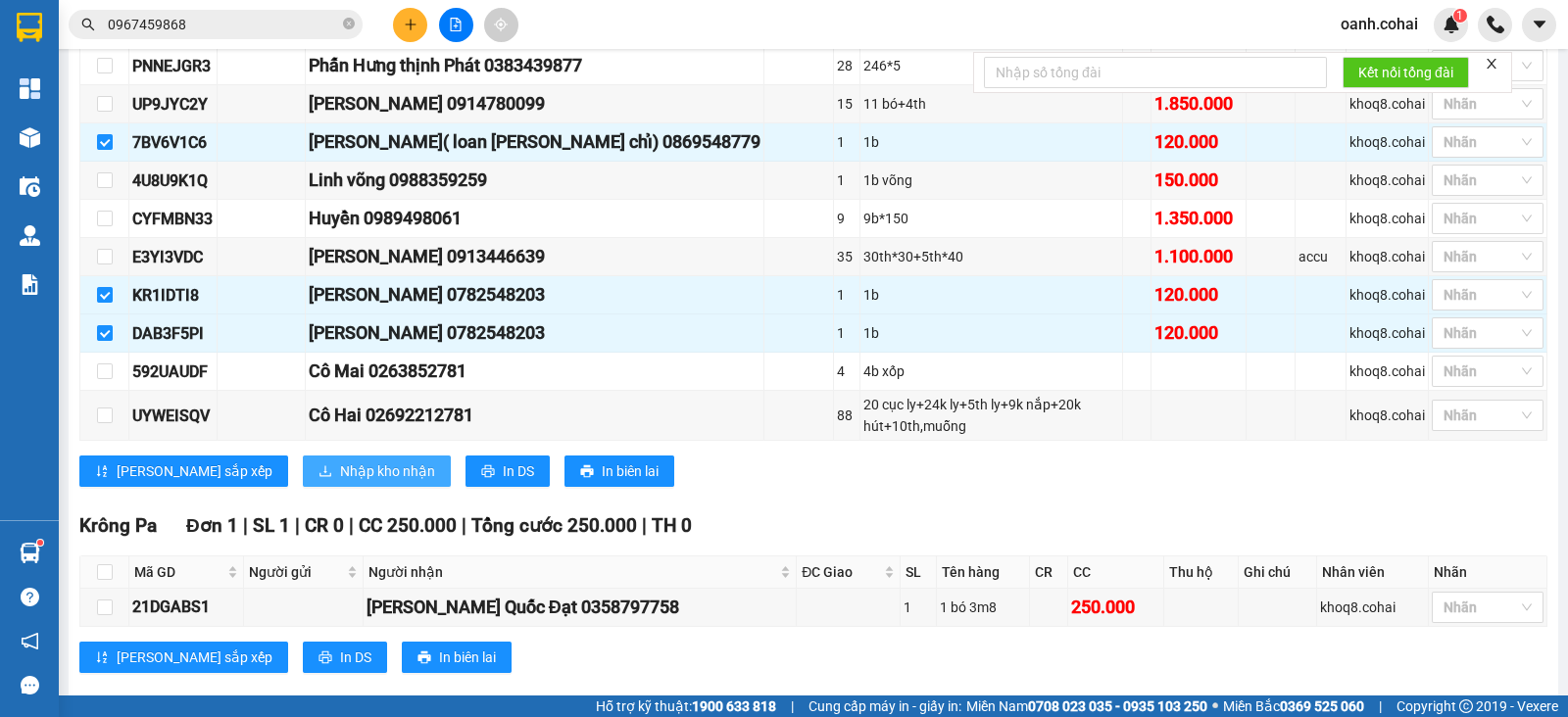
click at [340, 460] on span "Nhập kho nhận" at bounding box center [387, 471] width 95 height 22
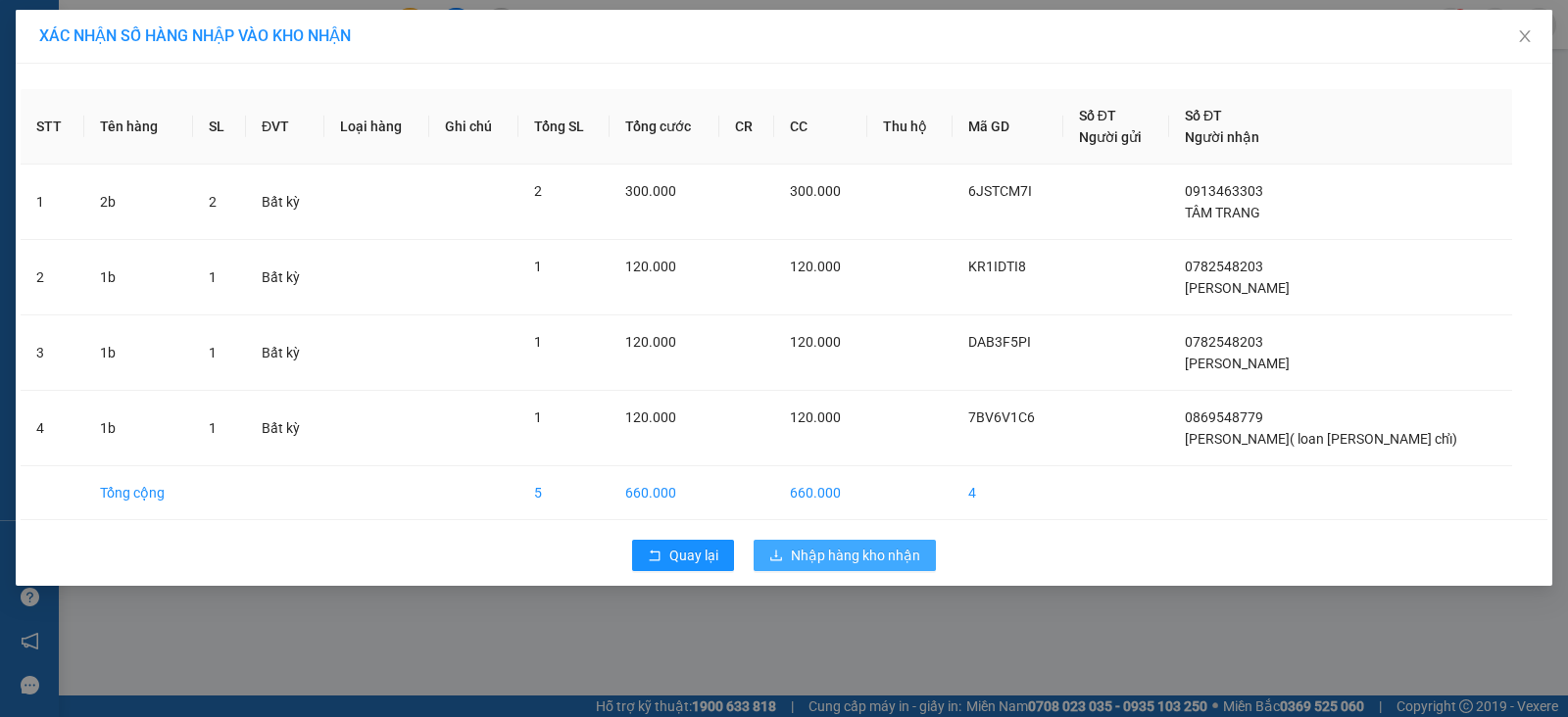
click at [849, 552] on span "Nhập hàng kho nhận" at bounding box center [855, 556] width 129 height 22
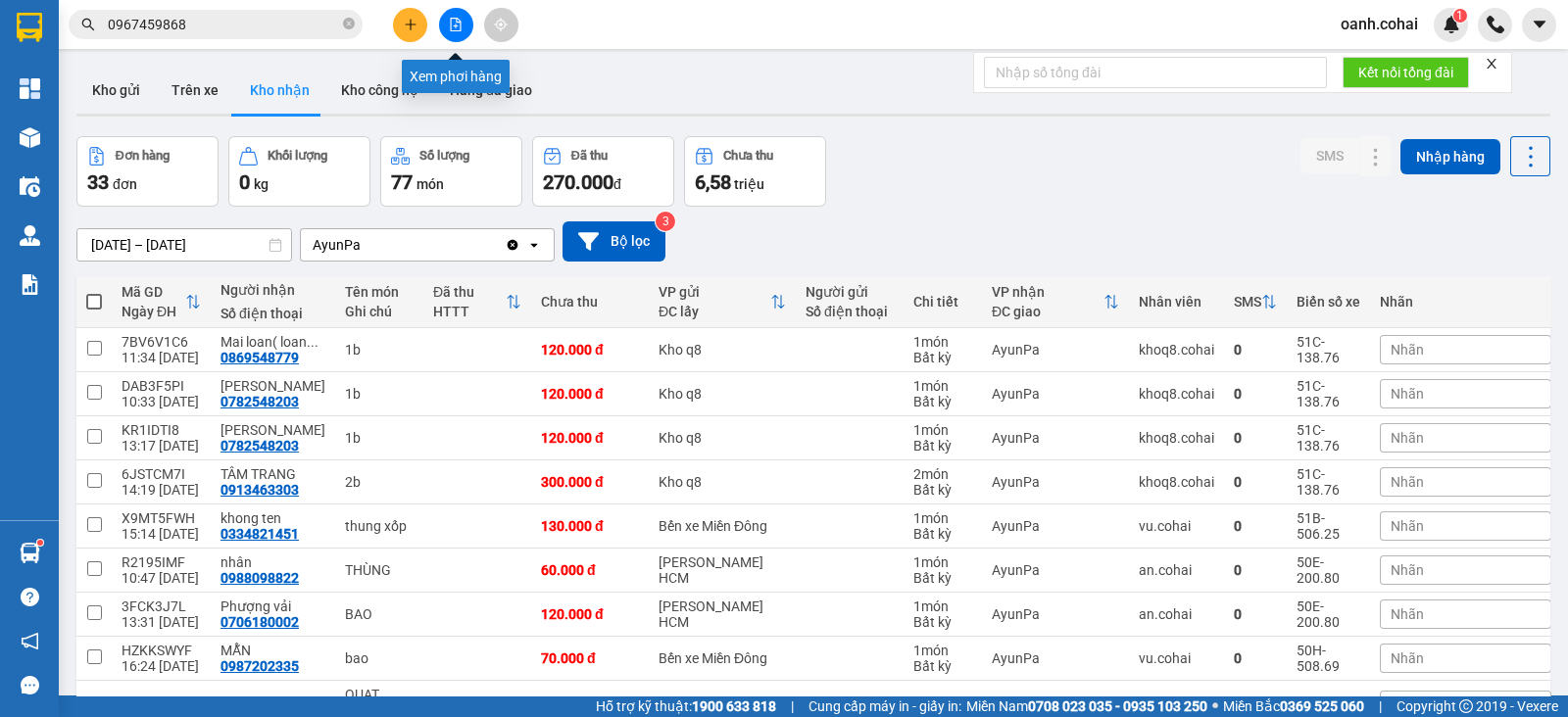
click at [460, 18] on icon "file-add" at bounding box center [456, 25] width 14 height 14
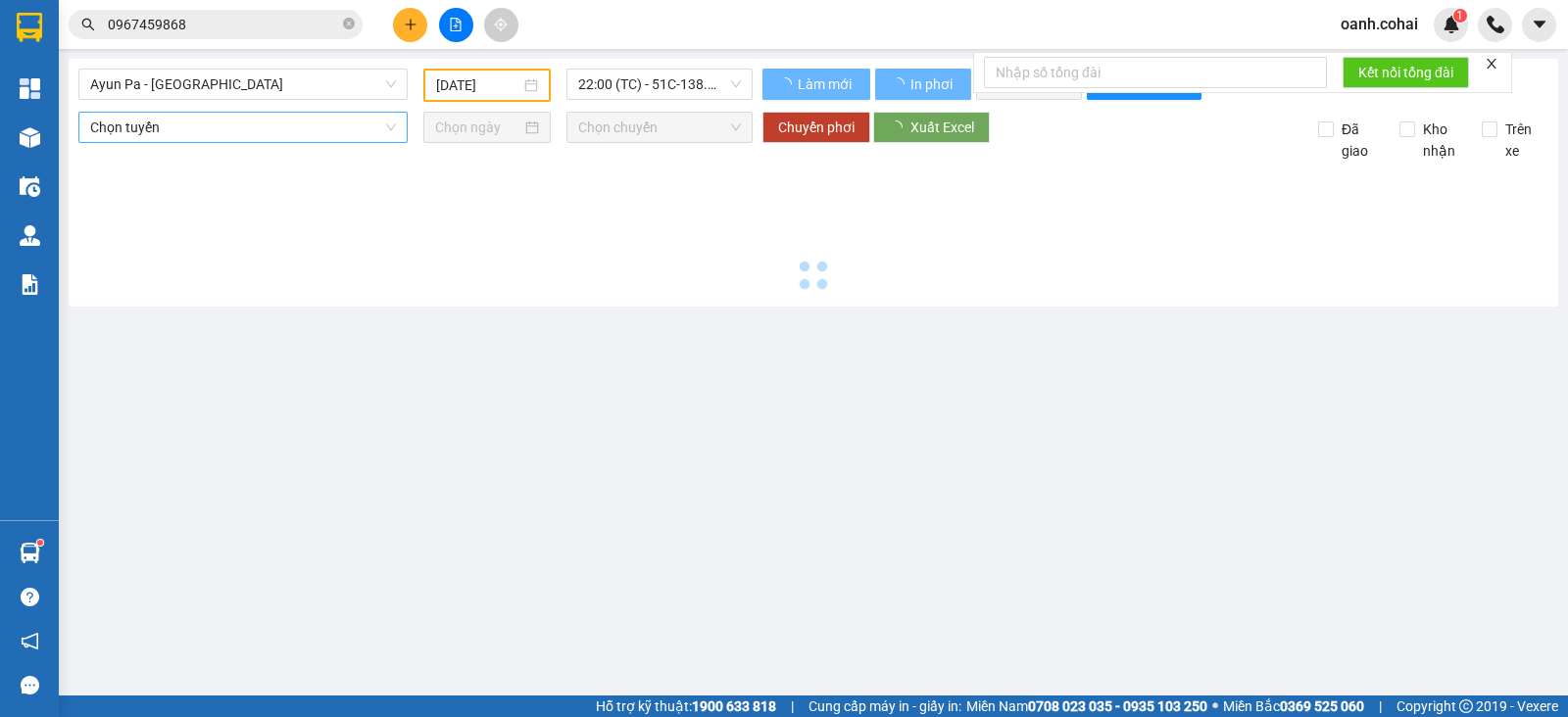
type input "[DATE]"
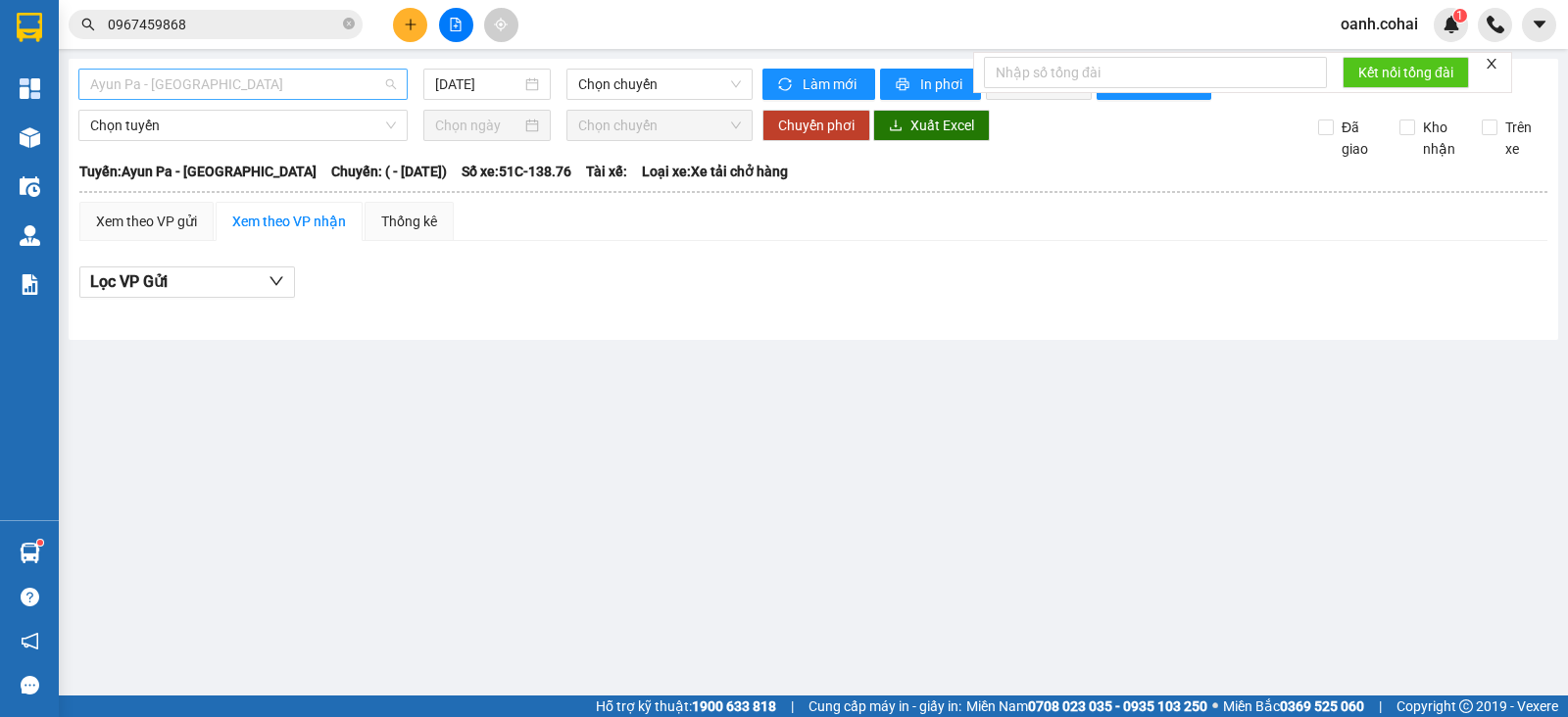
click at [386, 70] on span "Ayun Pa - [GEOGRAPHIC_DATA]" at bounding box center [243, 84] width 306 height 30
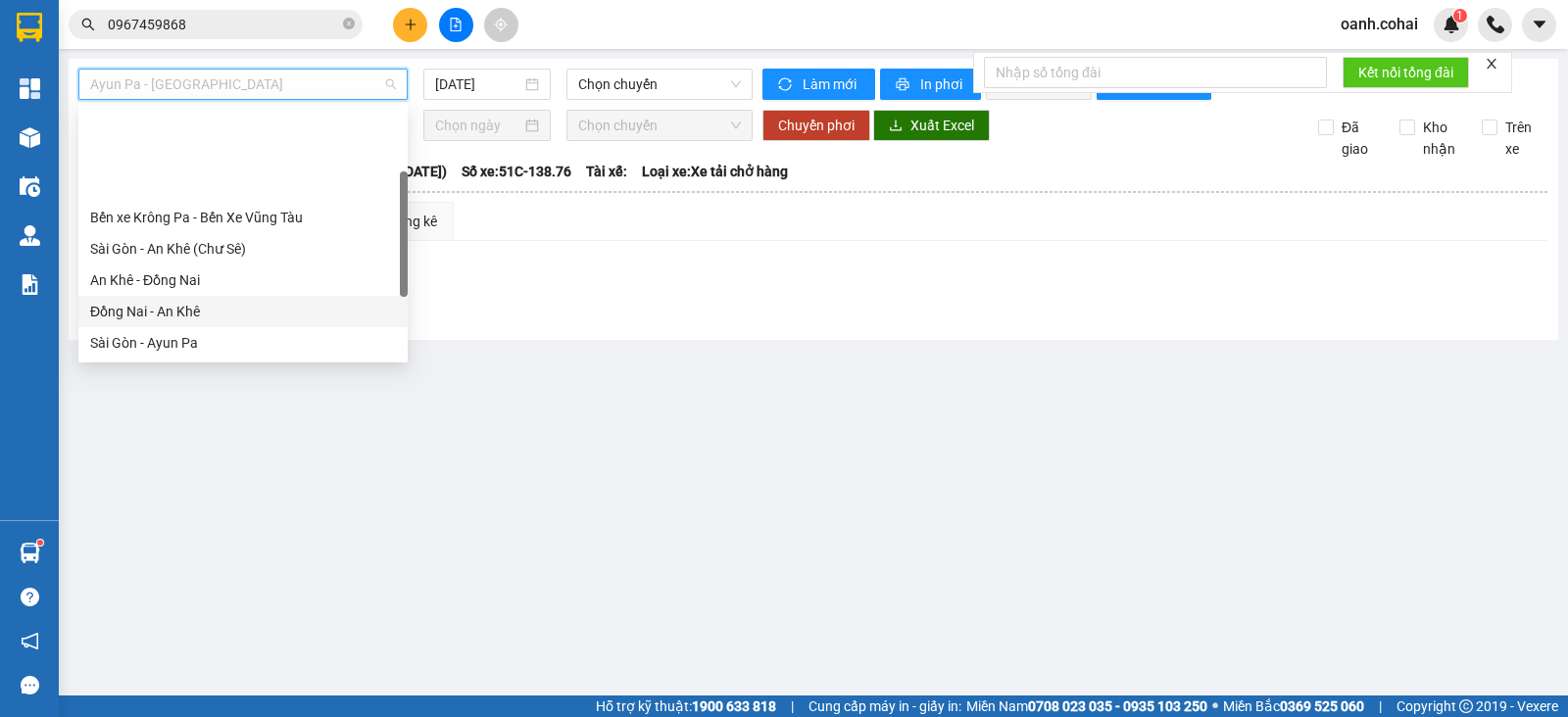
scroll to position [244, 0]
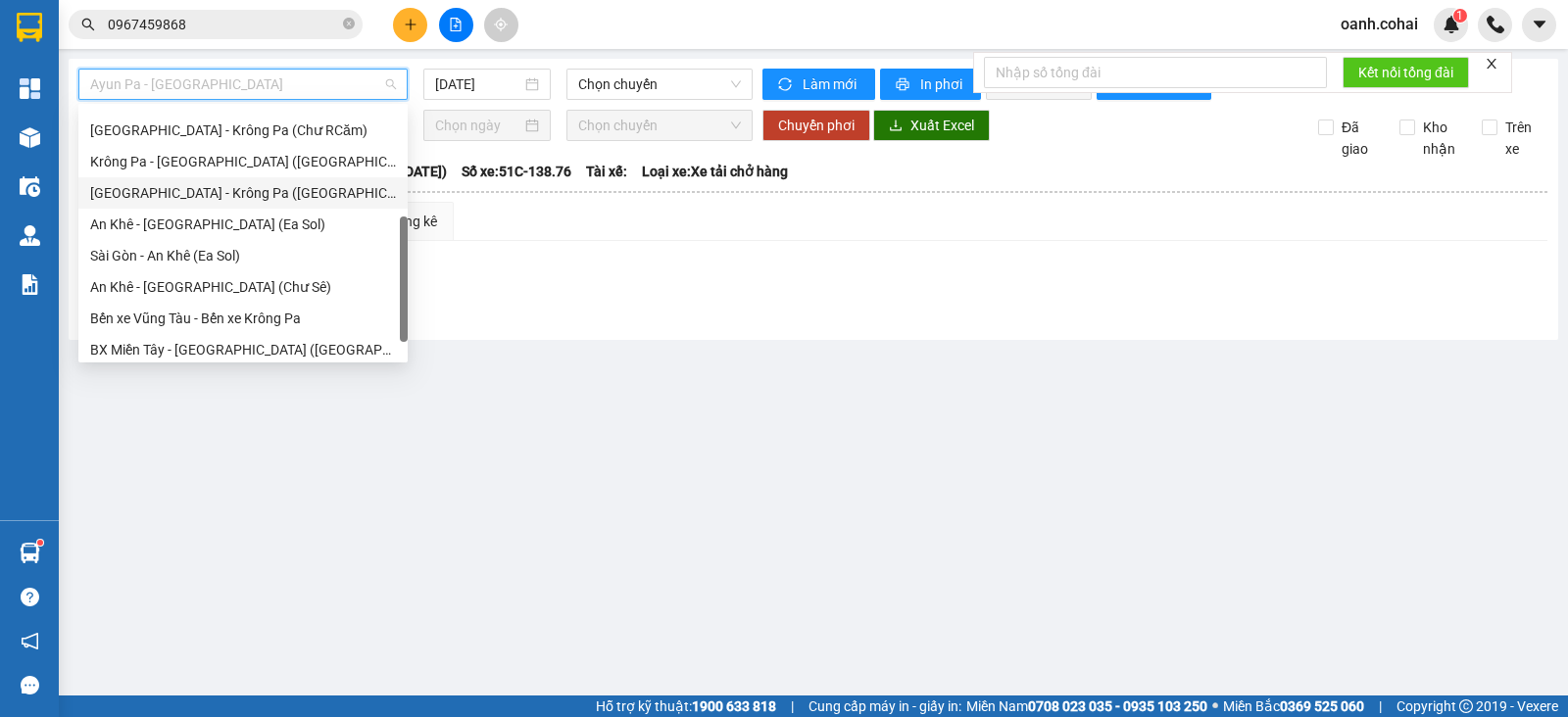
click at [216, 188] on div "[GEOGRAPHIC_DATA] - Krông Pa ([GEOGRAPHIC_DATA])" at bounding box center [243, 194] width 306 height 22
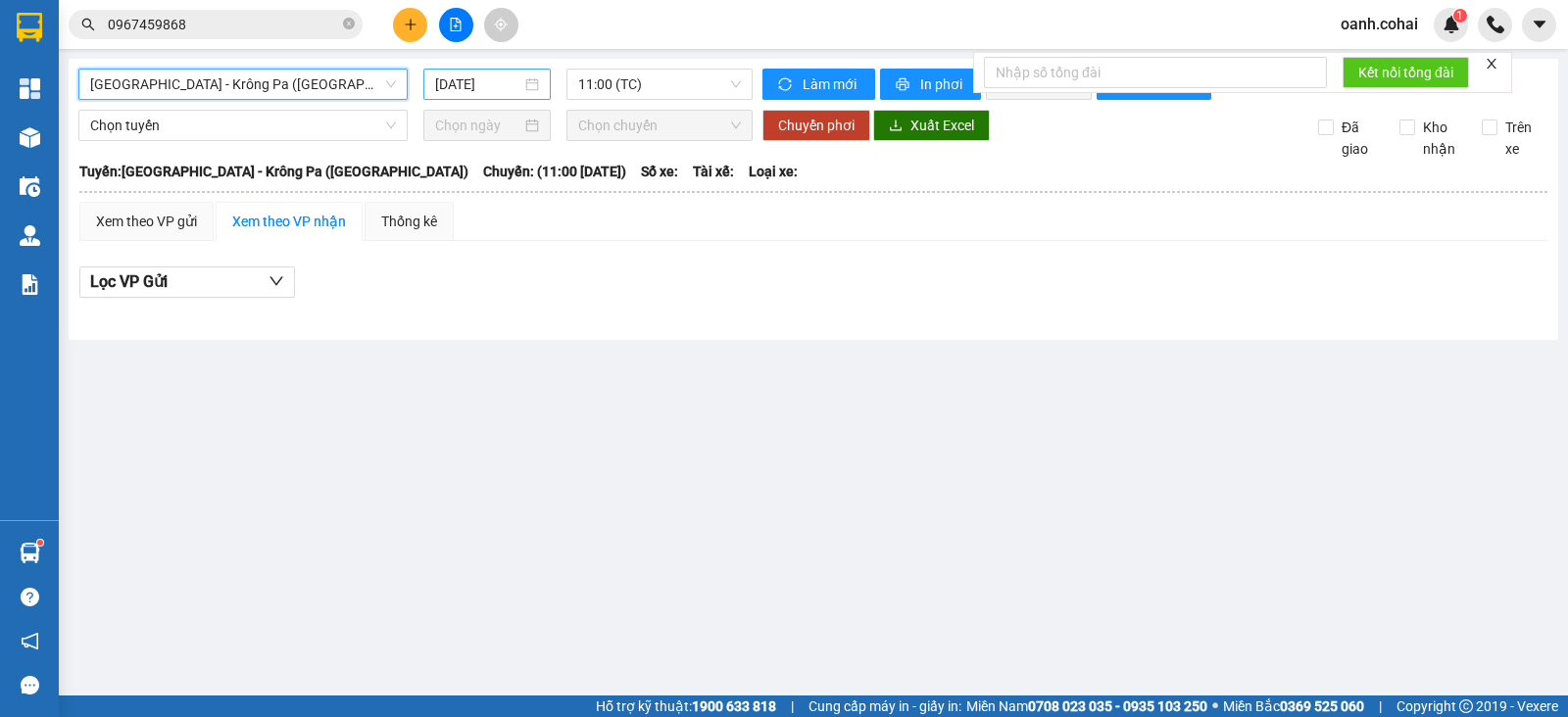
click at [493, 81] on input "[DATE]" at bounding box center [479, 84] width 87 height 22
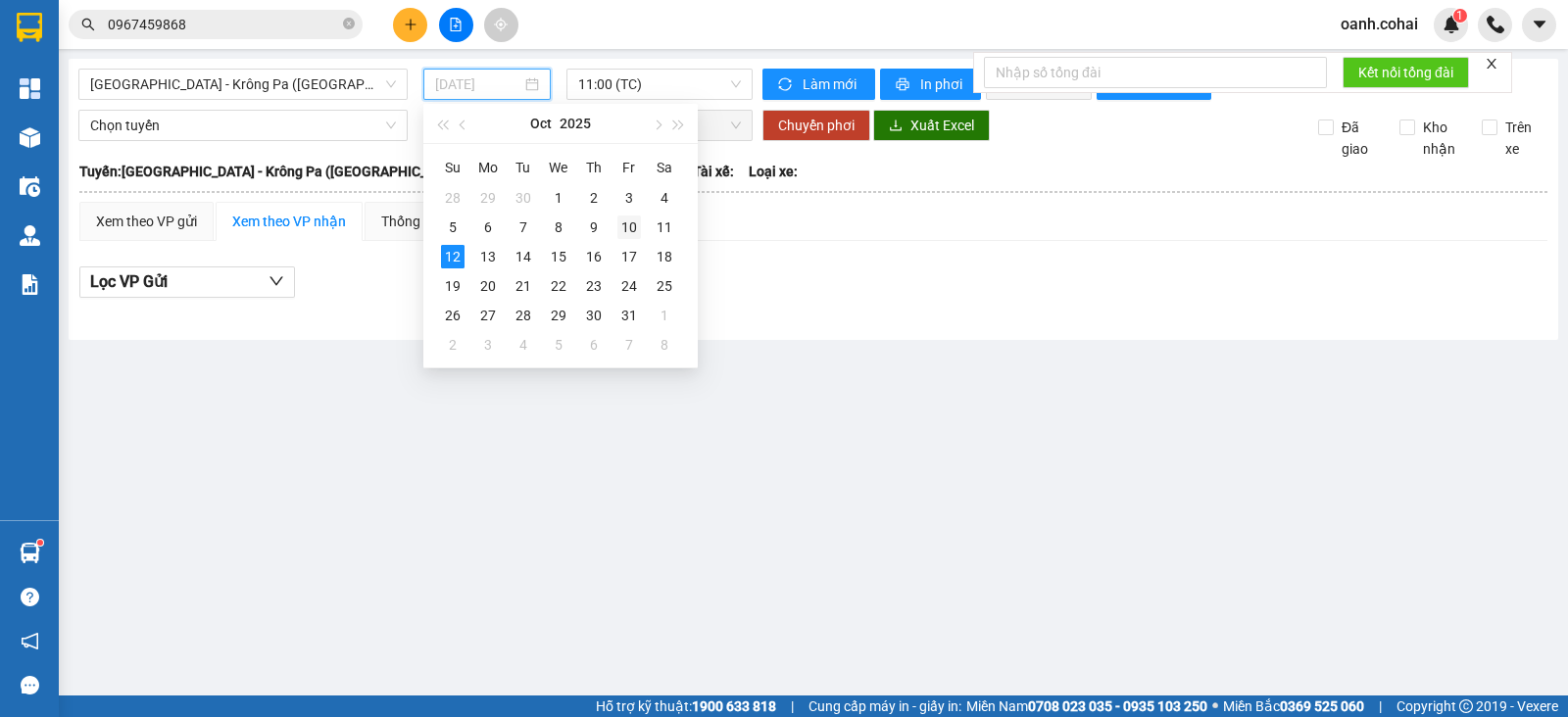
click at [625, 229] on div "10" at bounding box center [629, 227] width 24 height 24
type input "[DATE]"
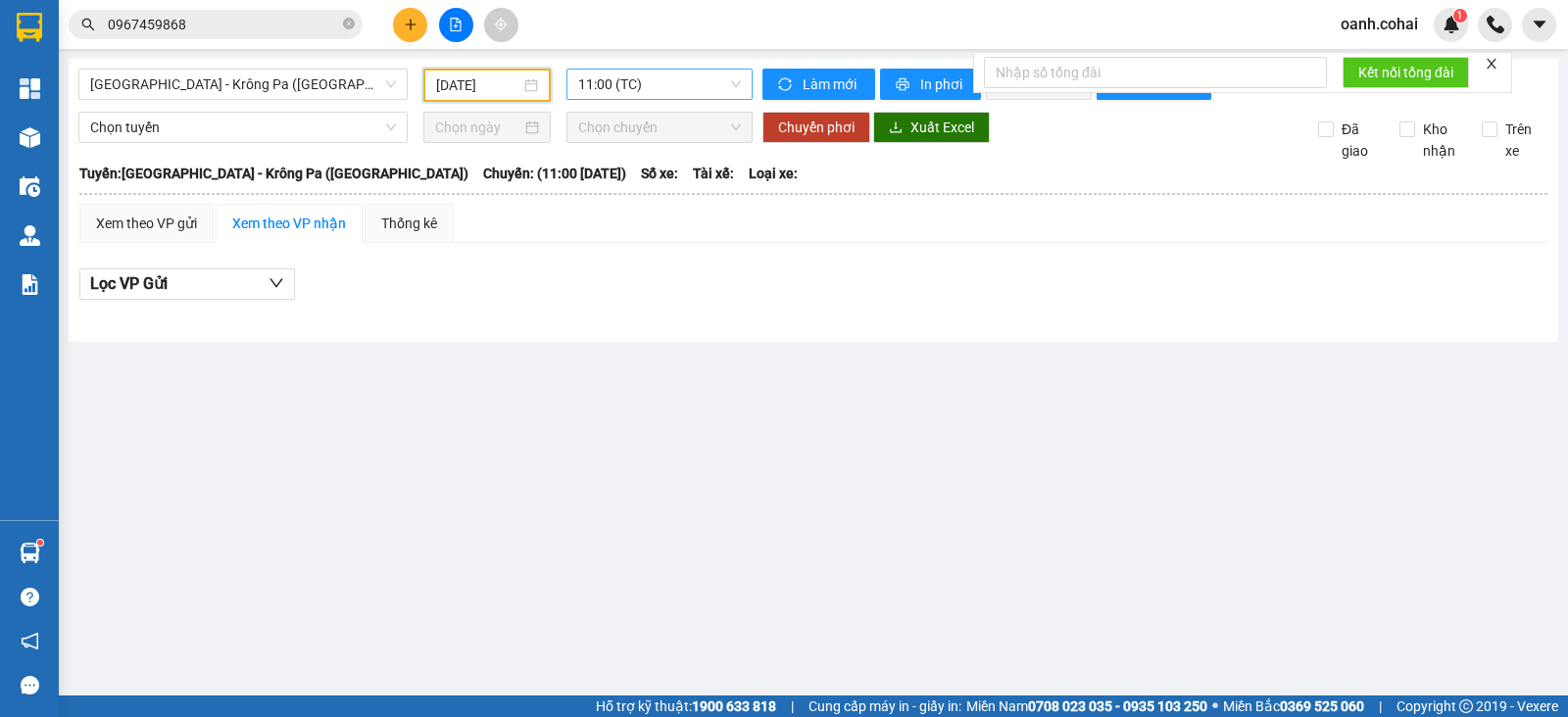
click at [676, 89] on span "11:00 (TC)" at bounding box center [660, 84] width 162 height 30
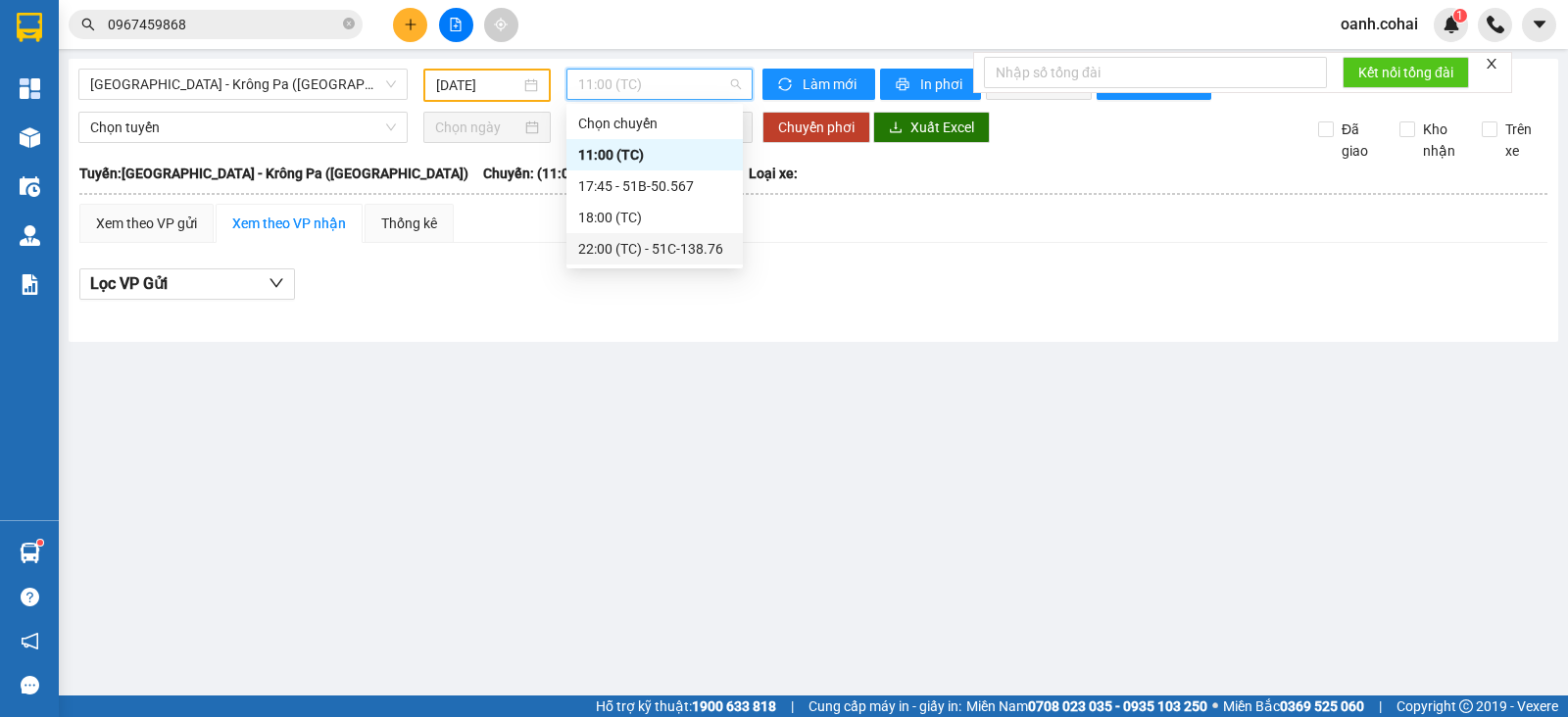
click at [673, 258] on div "22:00 (TC) - 51C-138.76" at bounding box center [655, 249] width 153 height 22
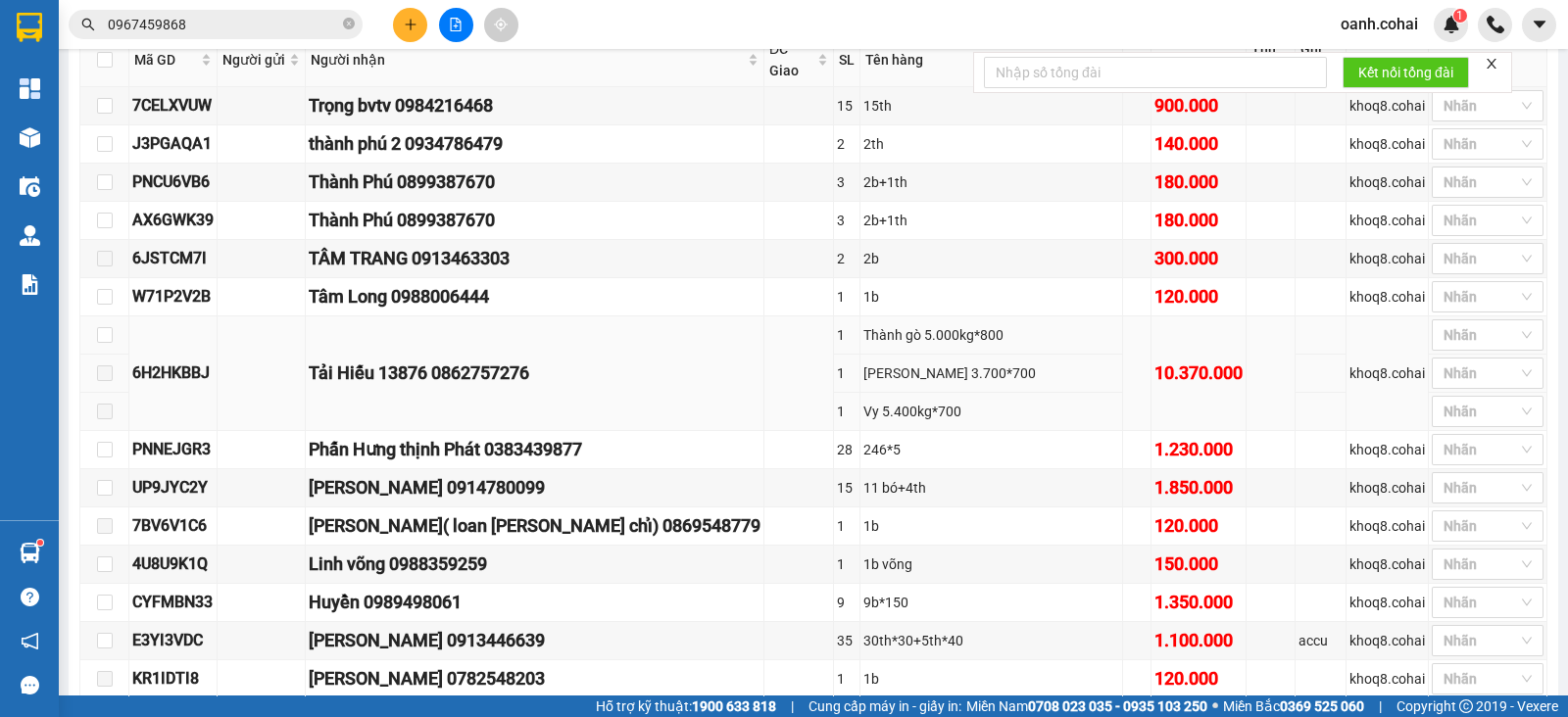
scroll to position [856, 0]
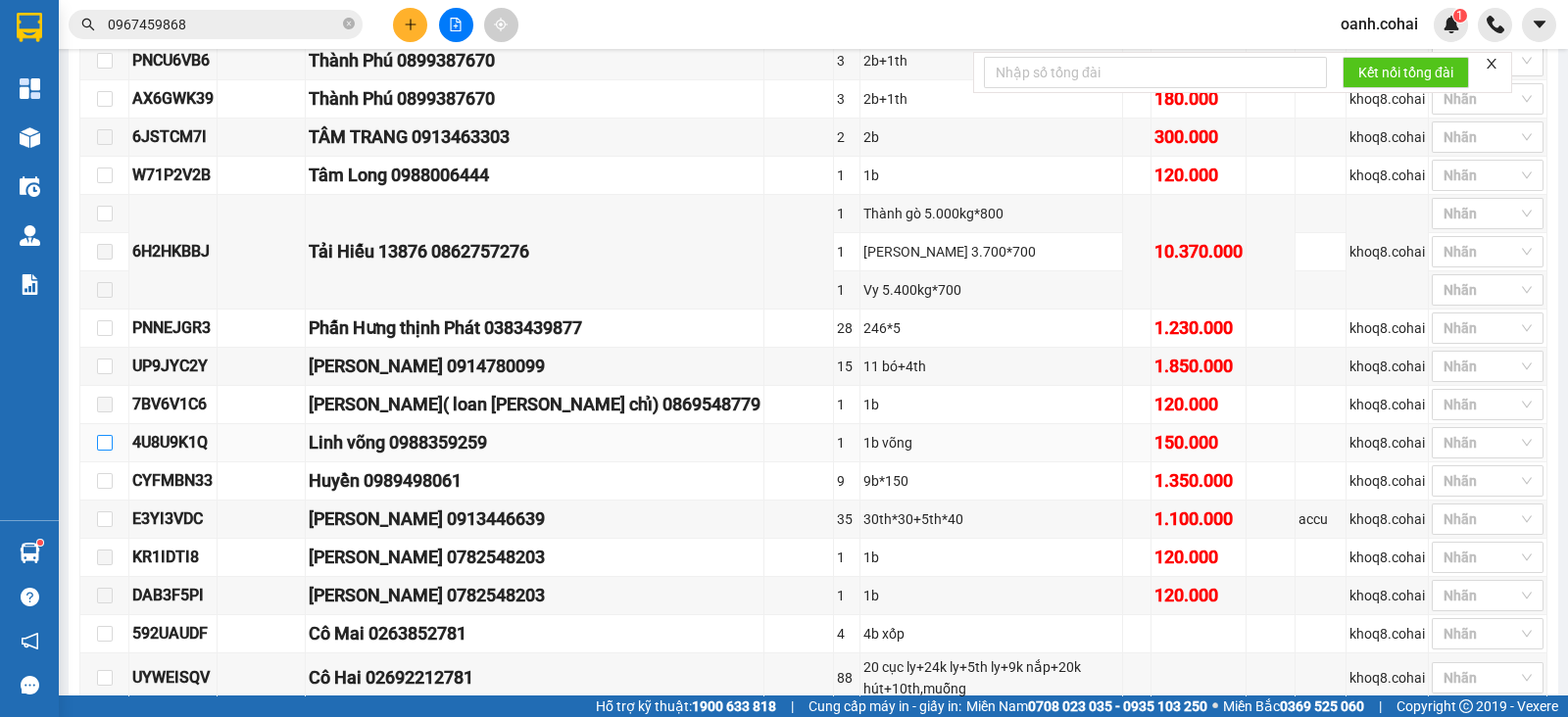
click at [107, 436] on input "checkbox" at bounding box center [105, 443] width 16 height 16
checkbox input "true"
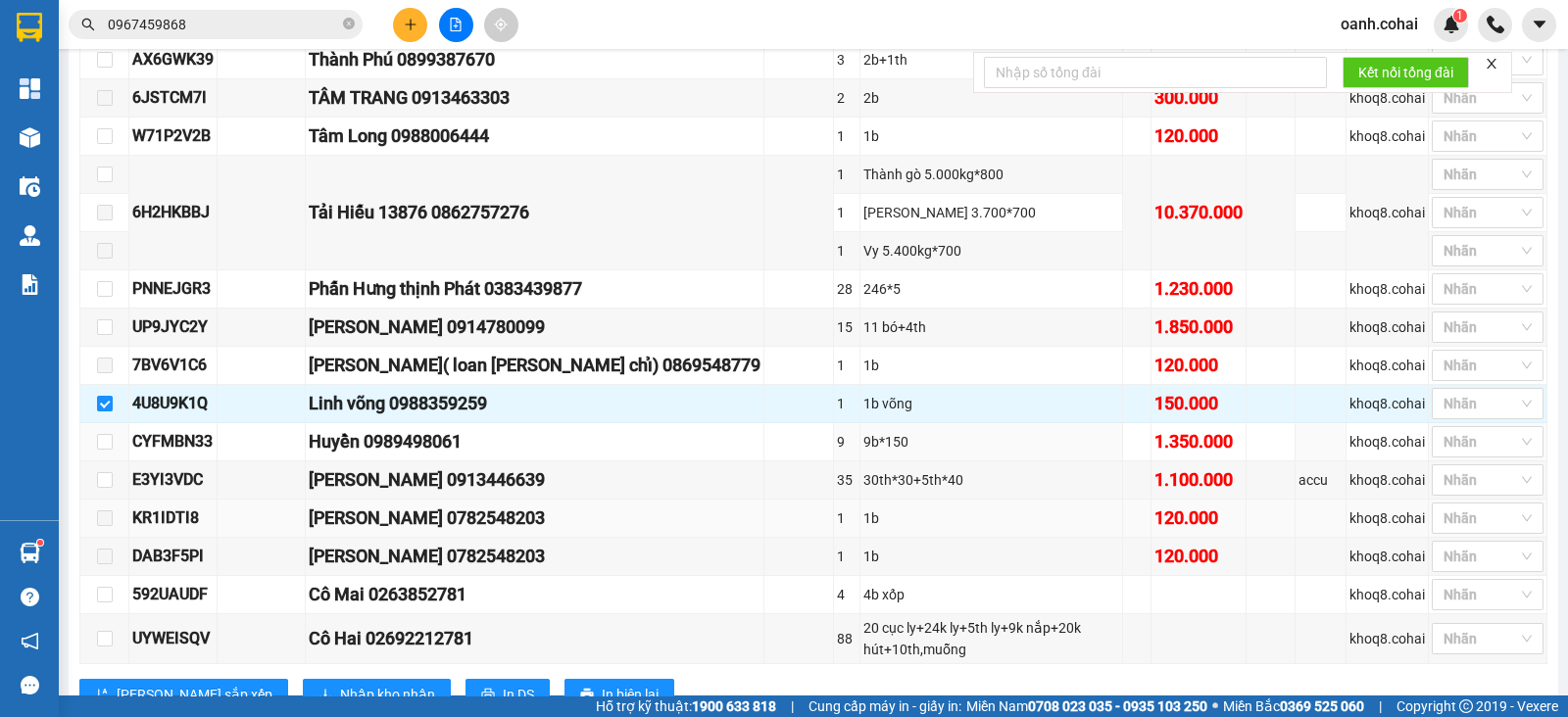
scroll to position [933, 0]
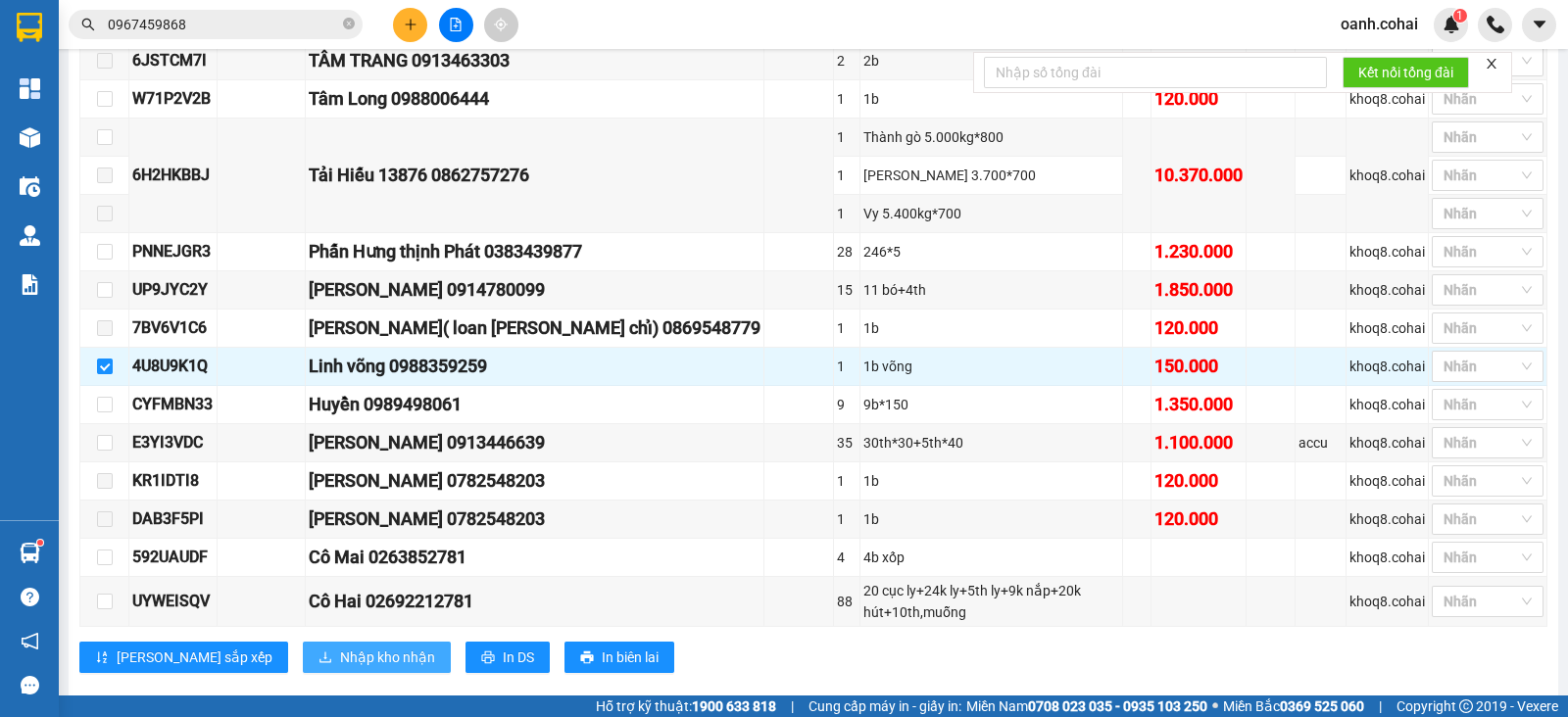
click at [340, 647] on span "Nhập kho nhận" at bounding box center [387, 658] width 95 height 22
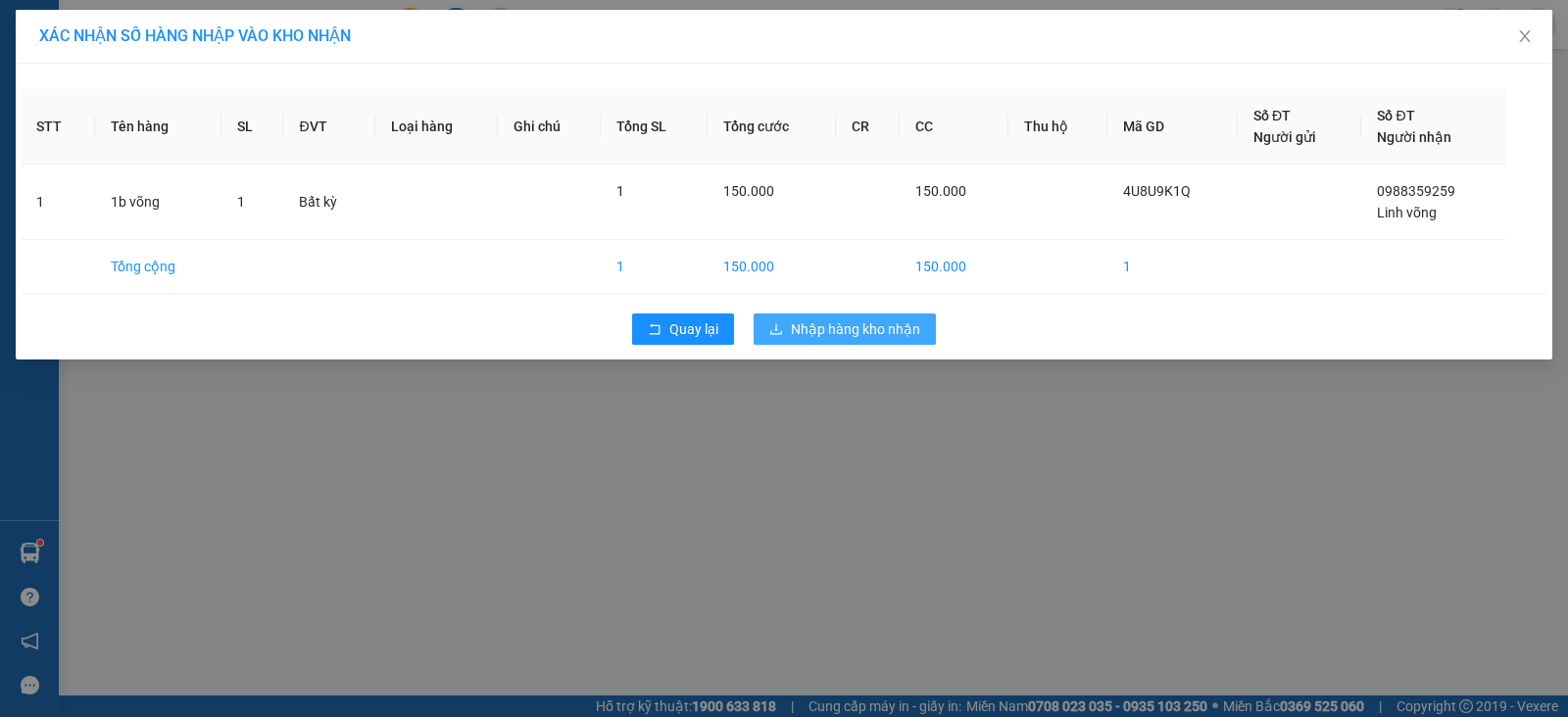
click at [841, 333] on span "Nhập hàng kho nhận" at bounding box center [855, 330] width 129 height 22
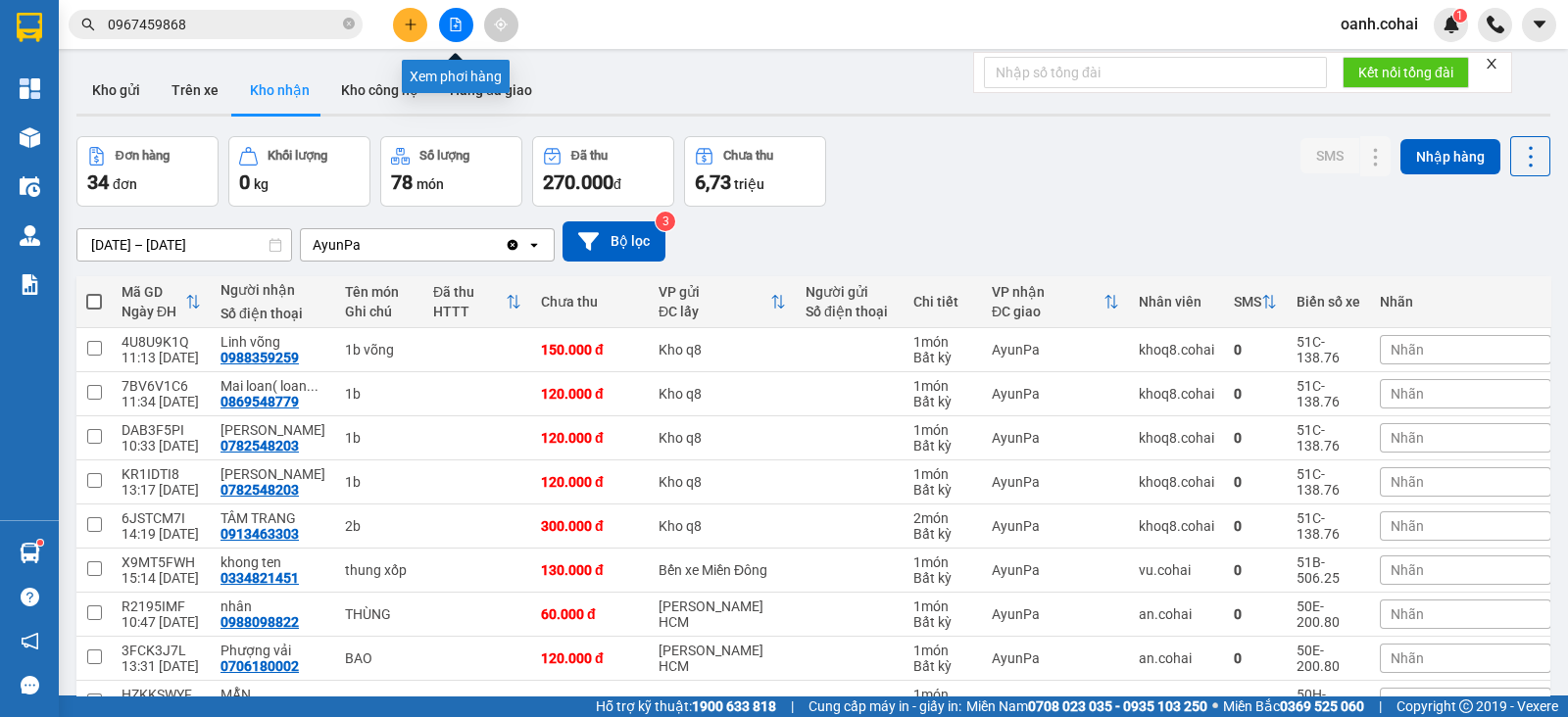
click at [455, 27] on icon "file-add" at bounding box center [456, 25] width 11 height 14
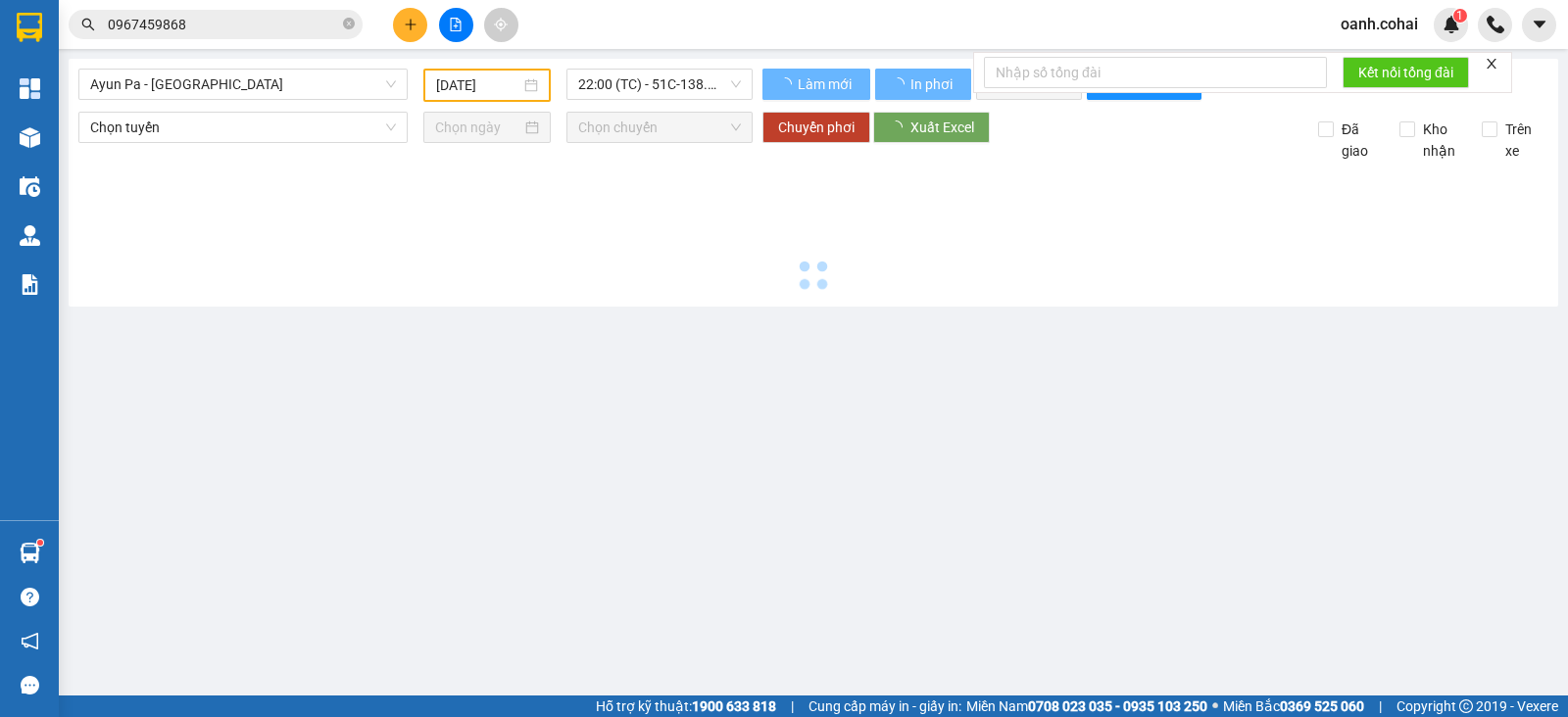
type input "[DATE]"
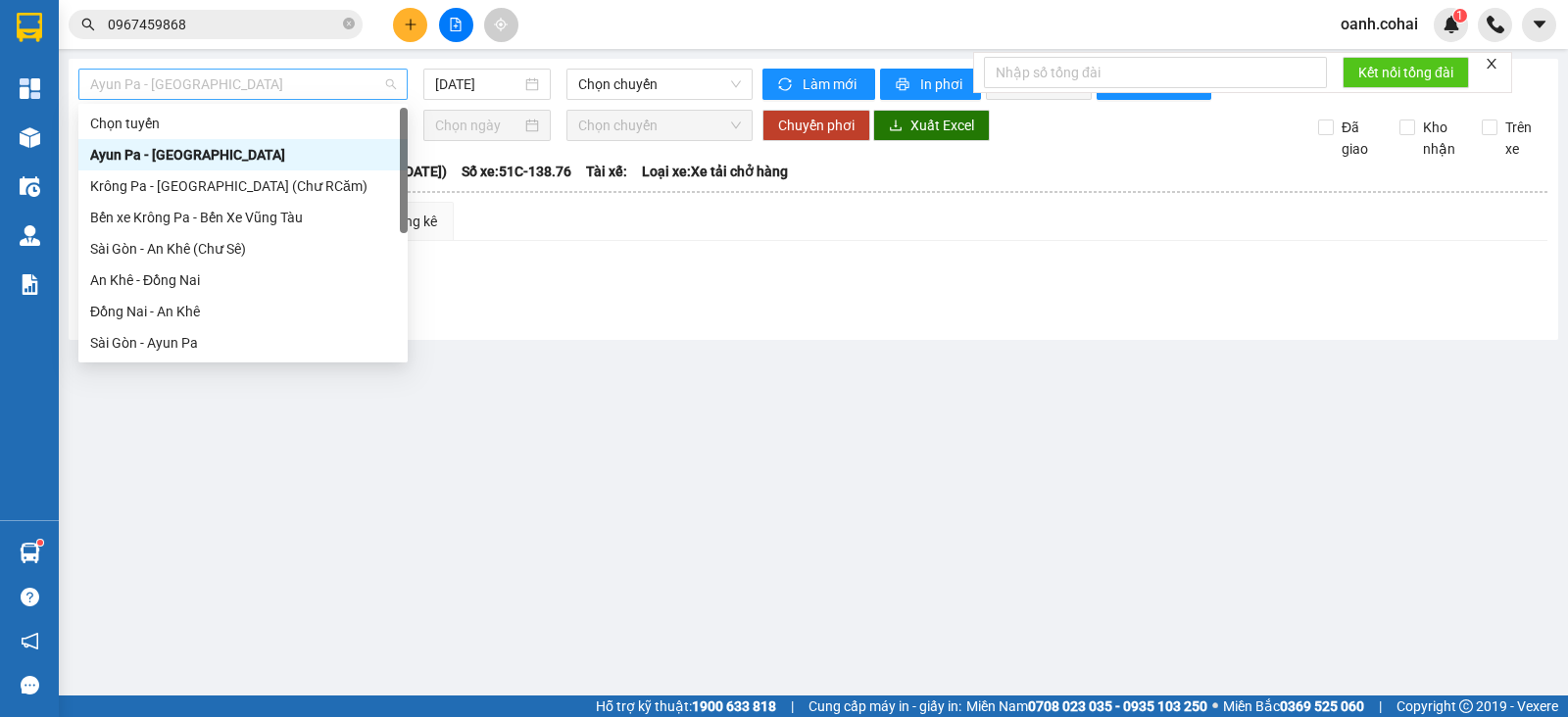
click at [341, 79] on span "Ayun Pa - [GEOGRAPHIC_DATA]" at bounding box center [243, 84] width 306 height 30
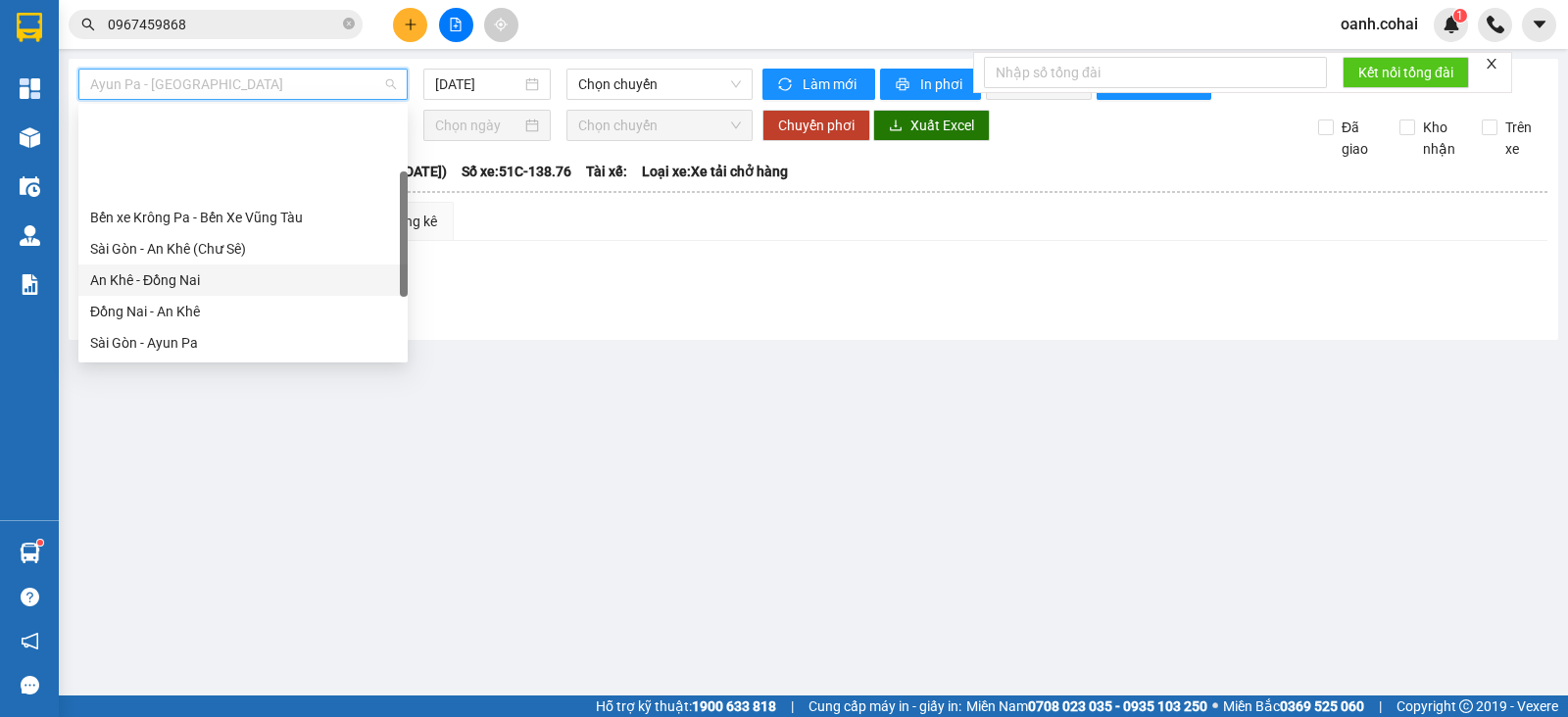
scroll to position [244, 0]
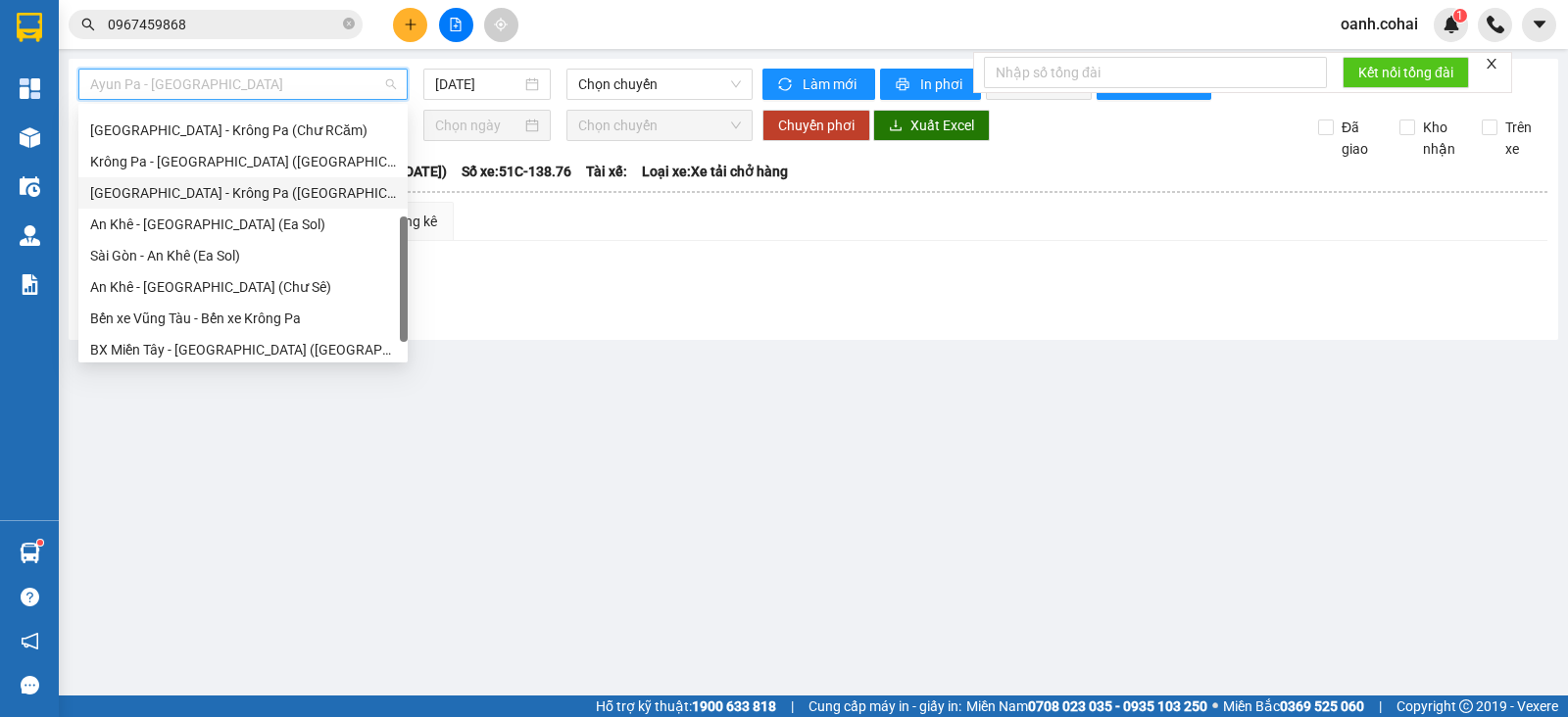
click at [200, 194] on div "[GEOGRAPHIC_DATA] - Krông Pa ([GEOGRAPHIC_DATA])" at bounding box center [243, 194] width 306 height 22
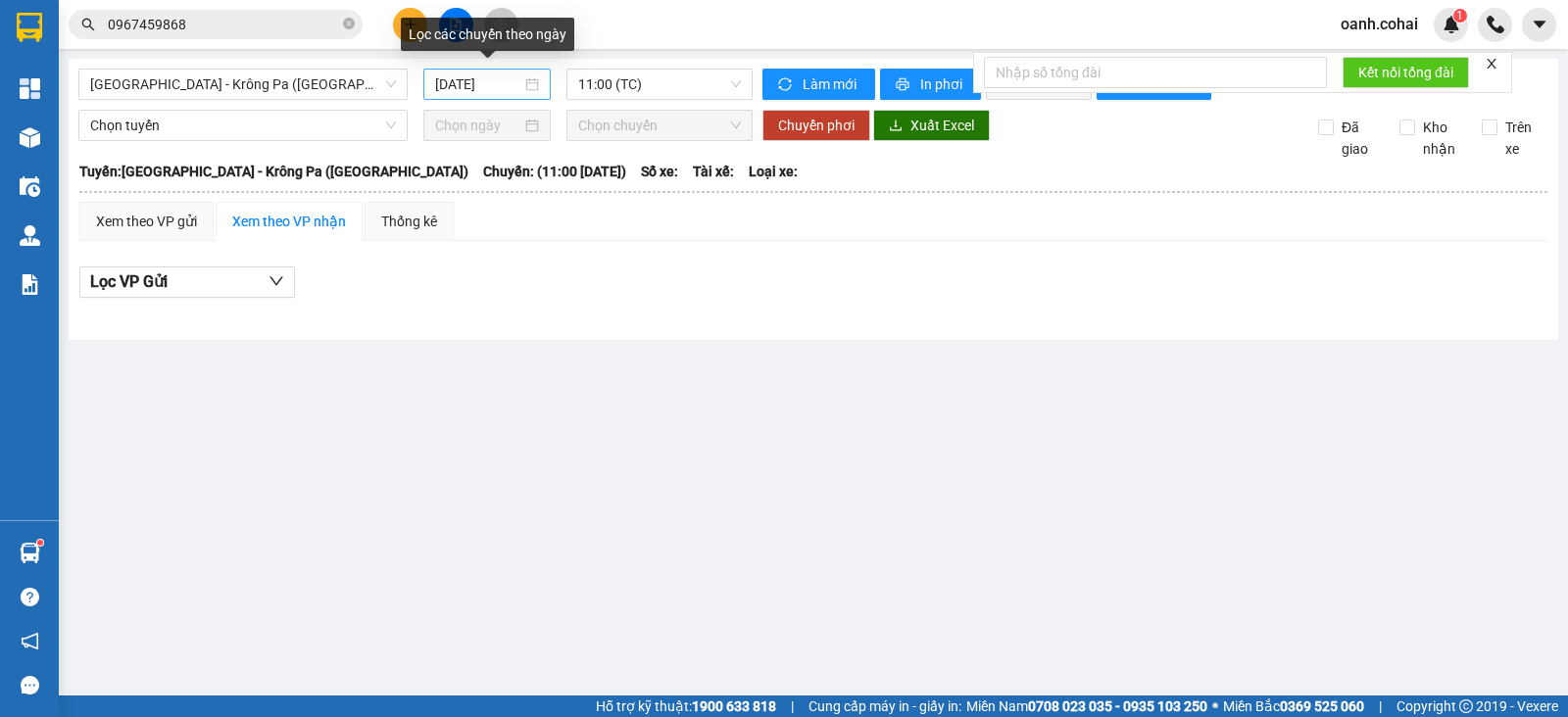
click at [475, 71] on div "[DATE]" at bounding box center [488, 84] width 128 height 32
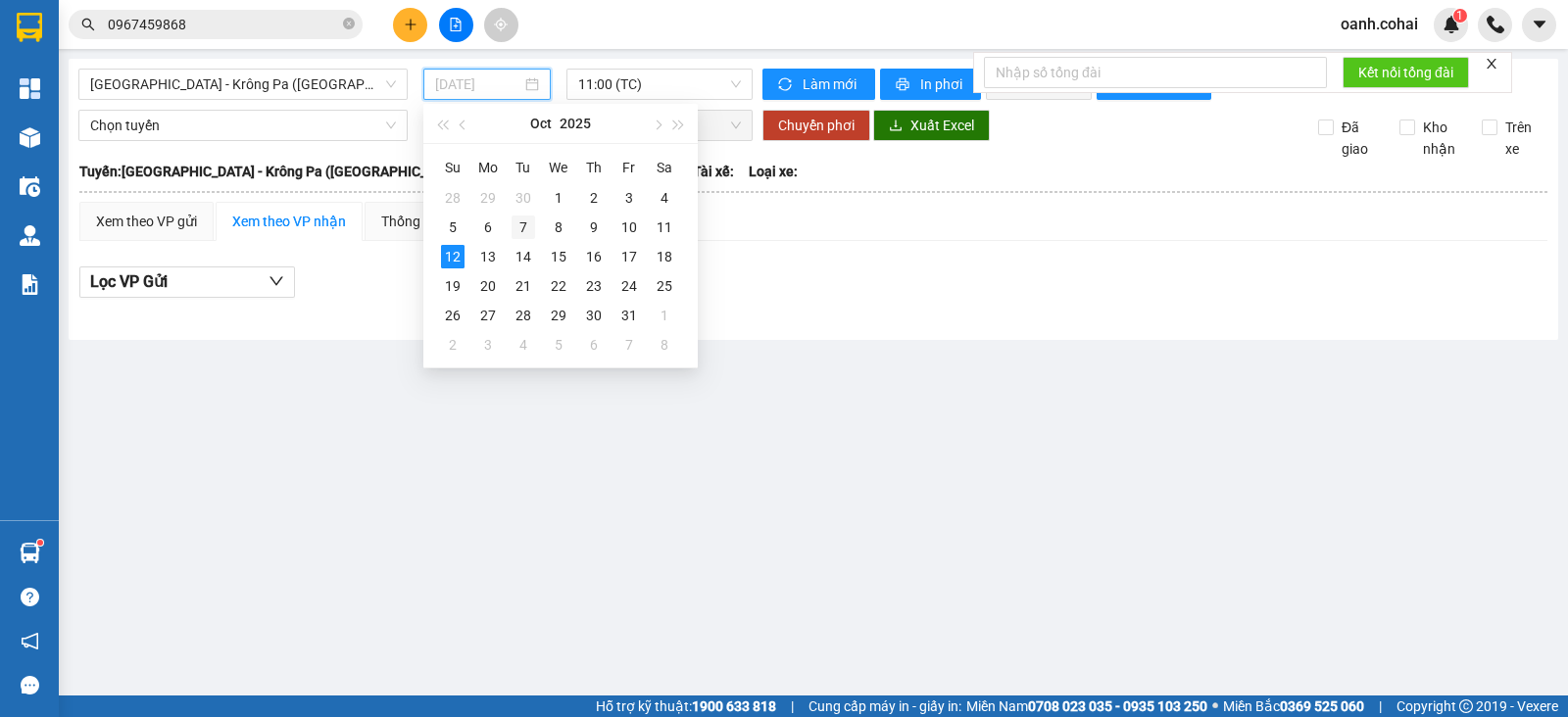
click at [525, 222] on div "7" at bounding box center [523, 227] width 24 height 24
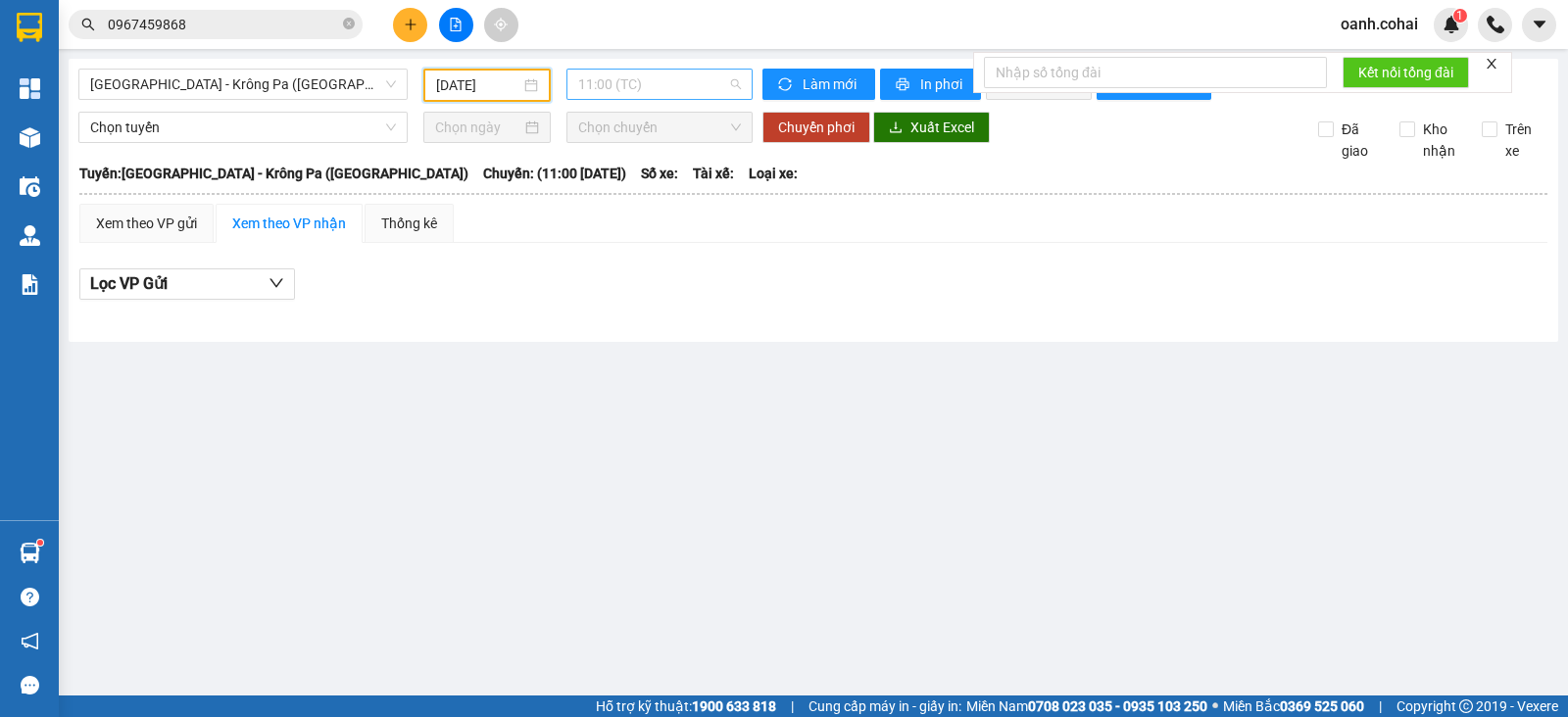
click at [721, 84] on span "11:00 (TC)" at bounding box center [660, 84] width 162 height 30
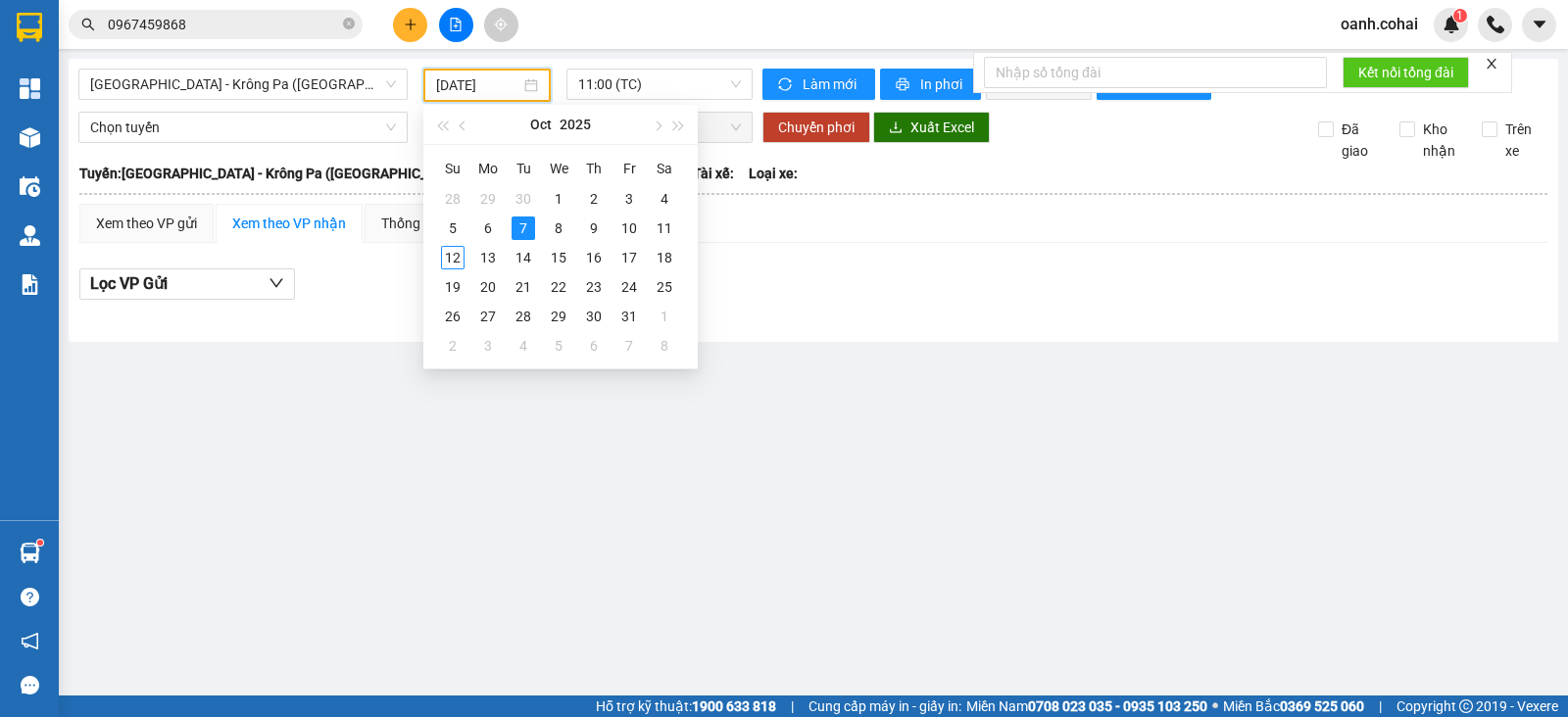
click at [480, 83] on input "[DATE]" at bounding box center [479, 85] width 85 height 22
click at [451, 227] on div "5" at bounding box center [453, 228] width 24 height 24
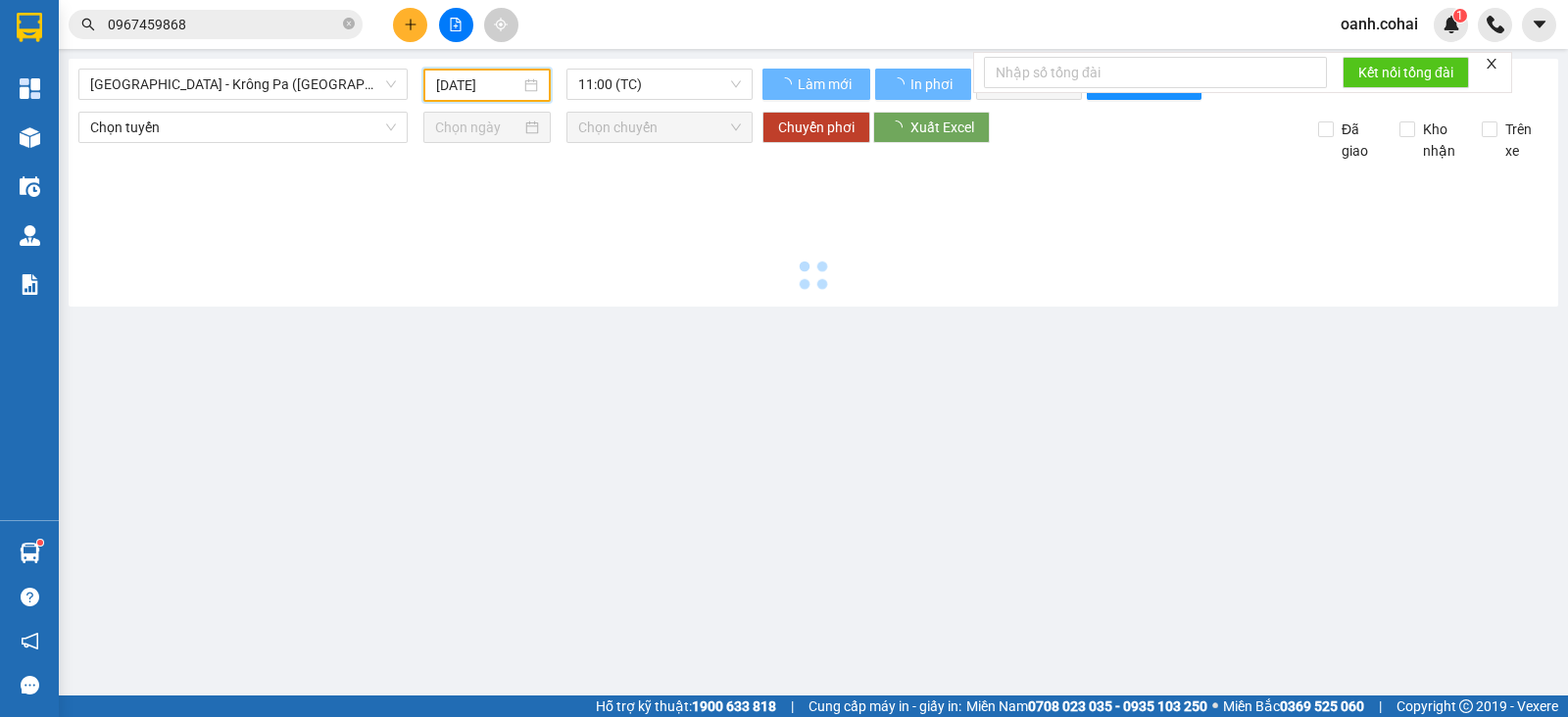
type input "[DATE]"
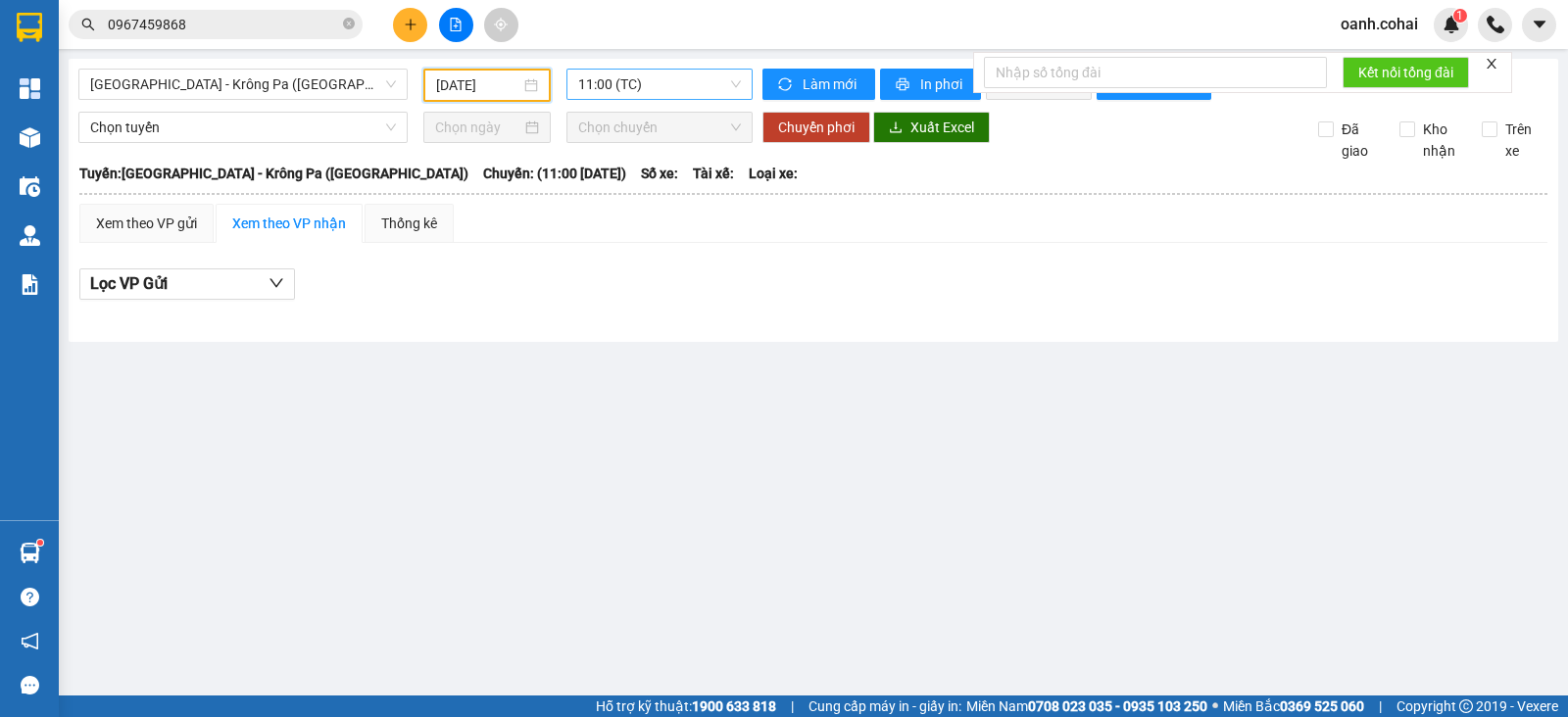
click at [694, 85] on span "11:00 (TC)" at bounding box center [660, 84] width 162 height 30
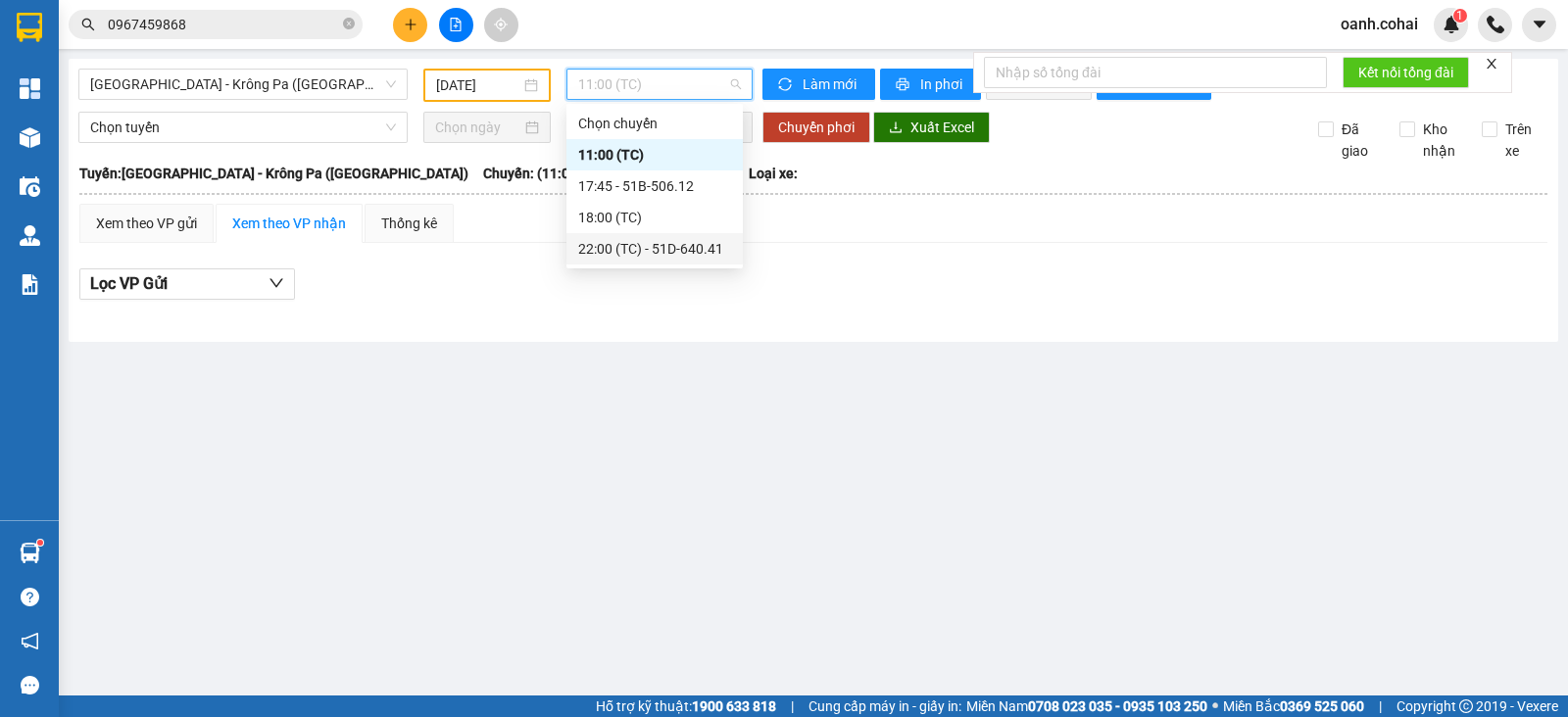
click at [710, 247] on div "22:00 (TC) - 51D-640.41" at bounding box center [655, 249] width 153 height 22
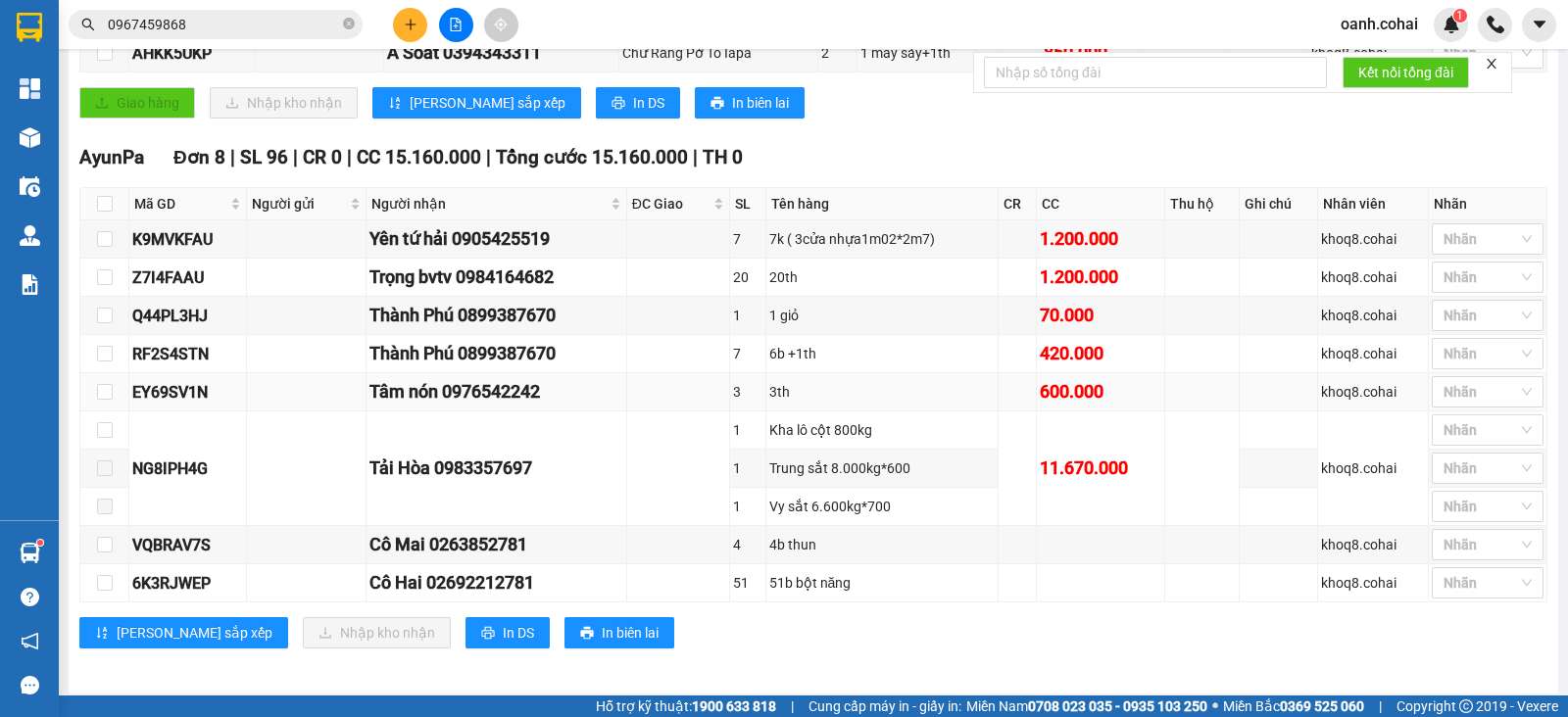
scroll to position [409, 0]
